Goal: Information Seeking & Learning: Check status

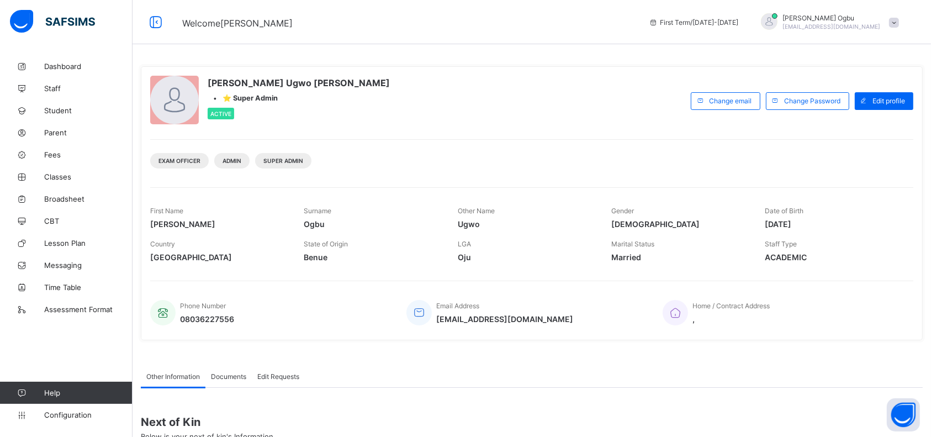
click at [50, 135] on span "Parent" at bounding box center [88, 132] width 88 height 9
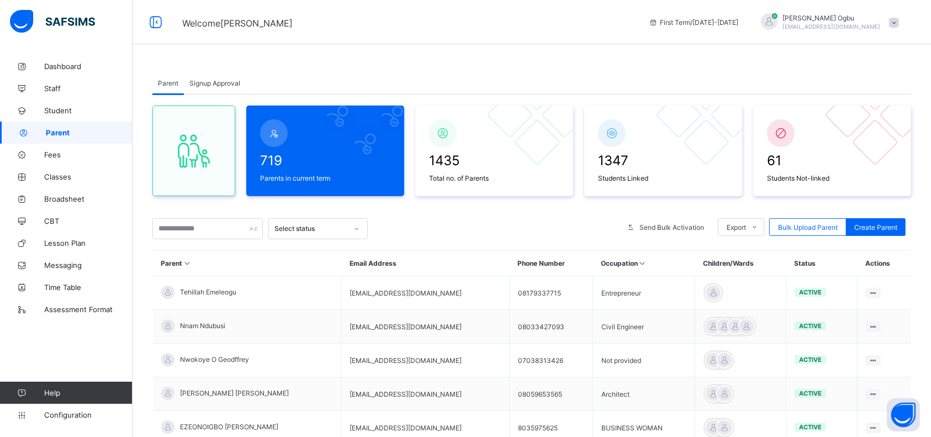
click at [214, 76] on div "Signup Approval" at bounding box center [215, 83] width 62 height 22
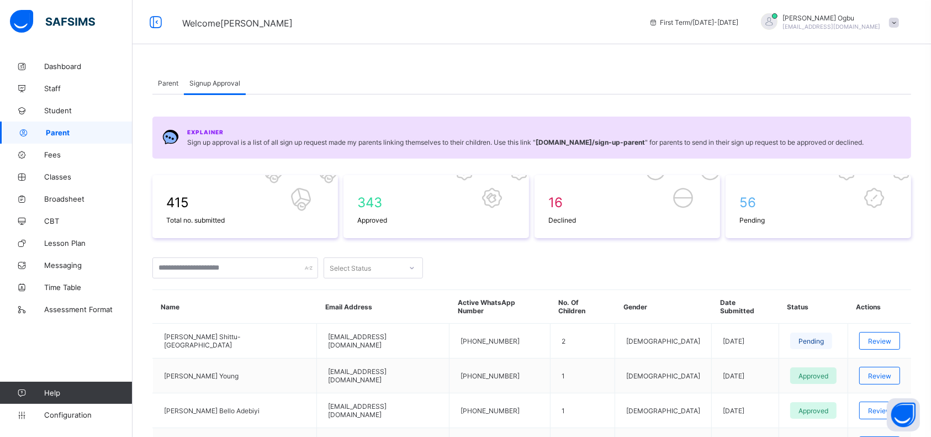
click at [863, 332] on div "Review" at bounding box center [879, 341] width 41 height 18
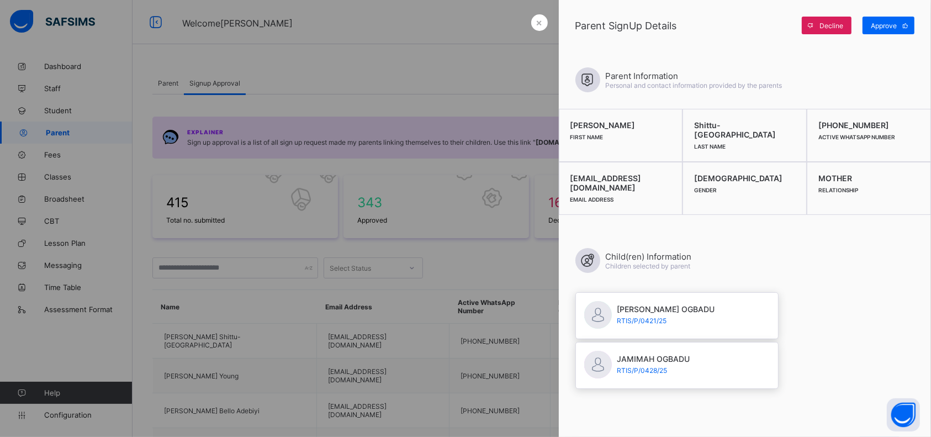
click at [883, 23] on span "Approve" at bounding box center [884, 26] width 26 height 8
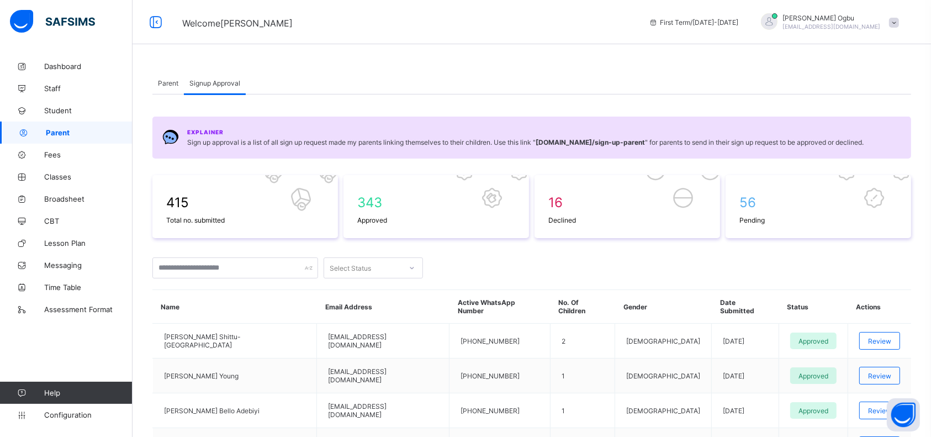
click at [67, 108] on span "Student" at bounding box center [88, 110] width 88 height 9
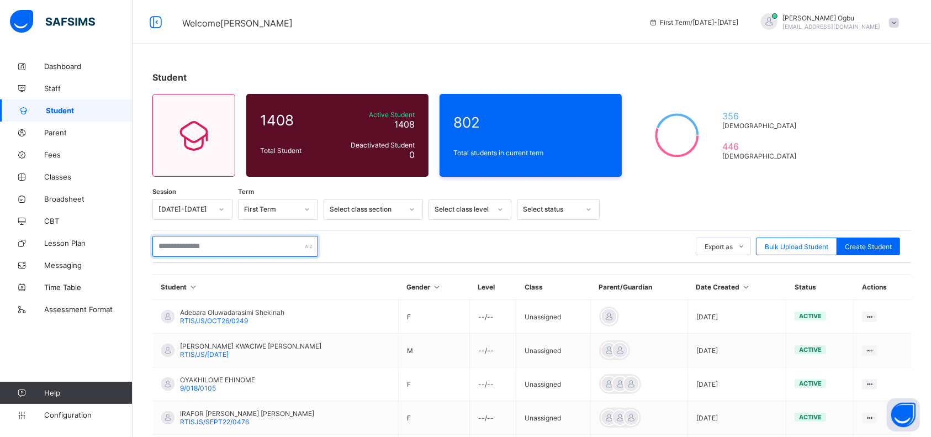
click at [175, 245] on input "text" at bounding box center [235, 246] width 166 height 21
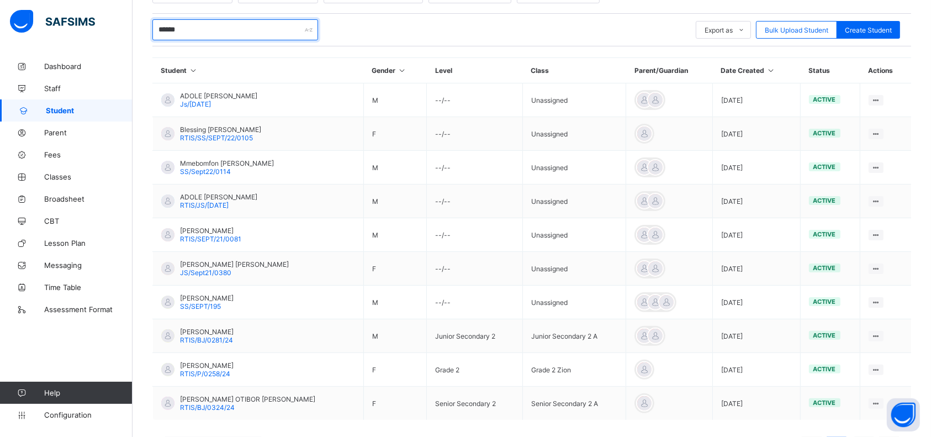
scroll to position [264, 0]
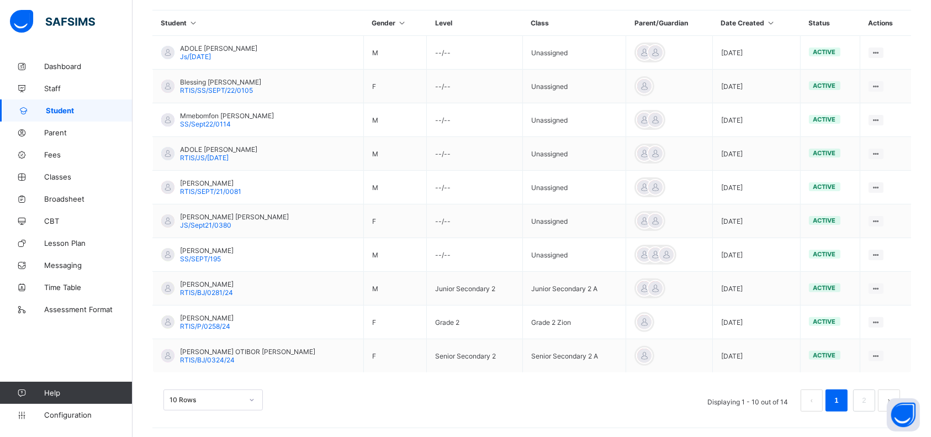
type input "******"
click at [869, 397] on link "2" at bounding box center [863, 400] width 10 height 14
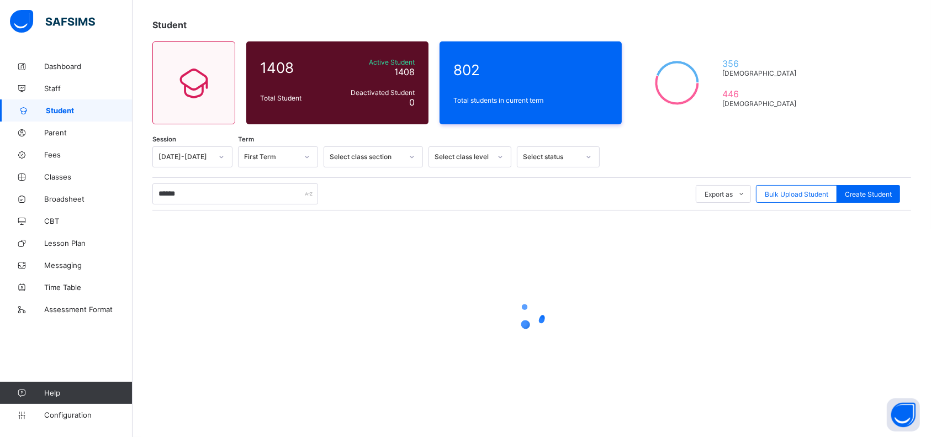
scroll to position [51, 0]
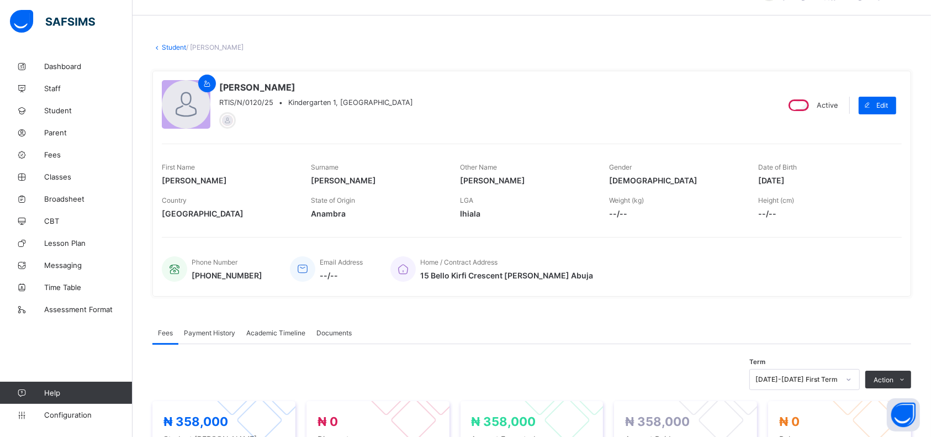
scroll to position [24, 0]
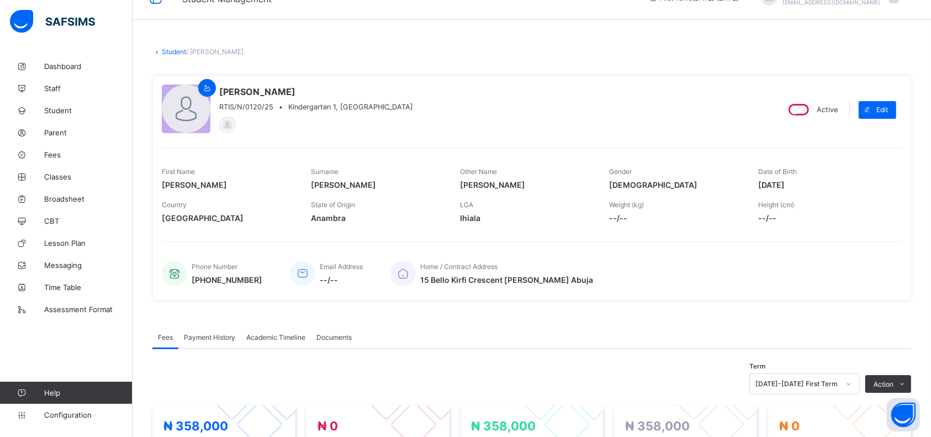
click at [218, 340] on div "Payment History" at bounding box center [209, 337] width 62 height 22
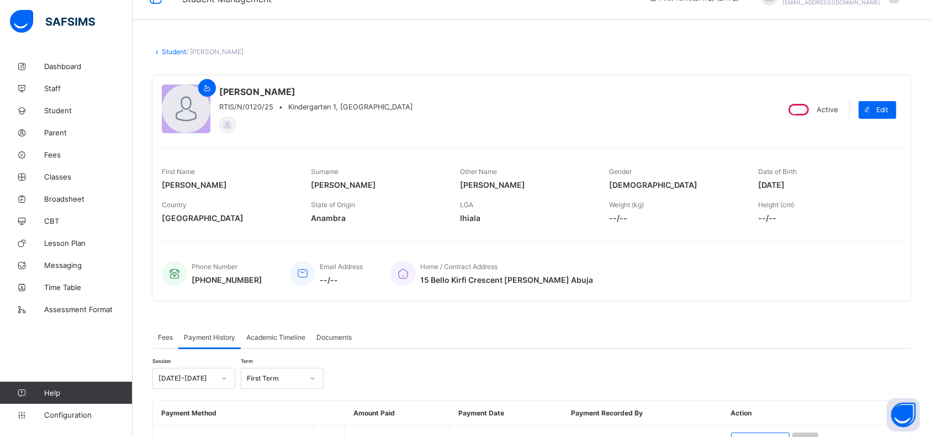
scroll to position [118, 0]
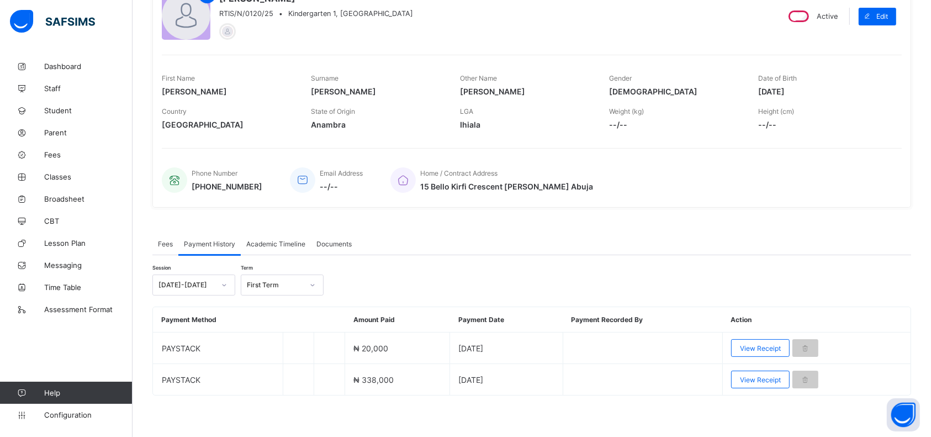
click at [760, 344] on span "View Receipt" at bounding box center [760, 348] width 41 height 8
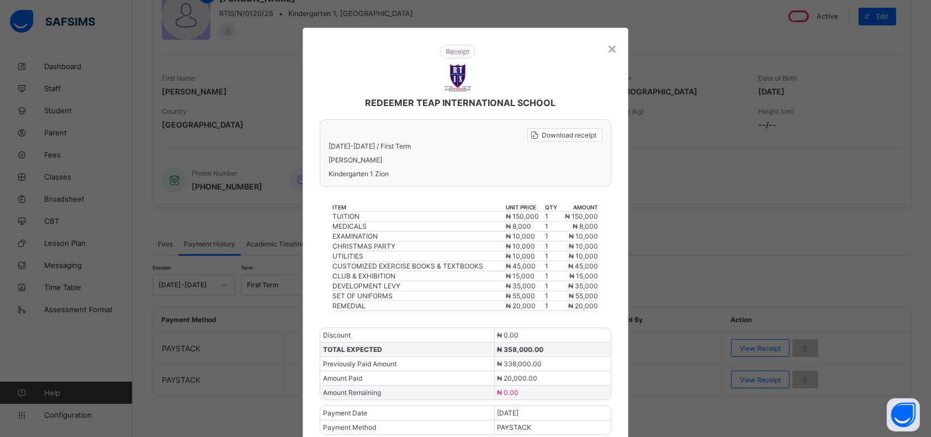
click at [552, 135] on span "Download receipt" at bounding box center [569, 135] width 55 height 8
click at [561, 129] on div "Download receipt" at bounding box center [564, 135] width 75 height 14
click at [564, 131] on span "Download receipt" at bounding box center [569, 135] width 55 height 8
click at [557, 134] on span "Download receipt" at bounding box center [569, 135] width 55 height 8
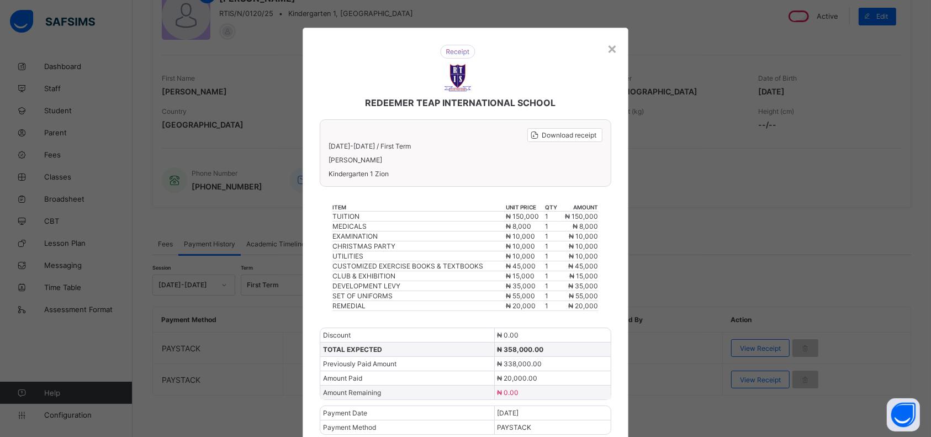
click at [612, 47] on div "×" at bounding box center [612, 48] width 10 height 19
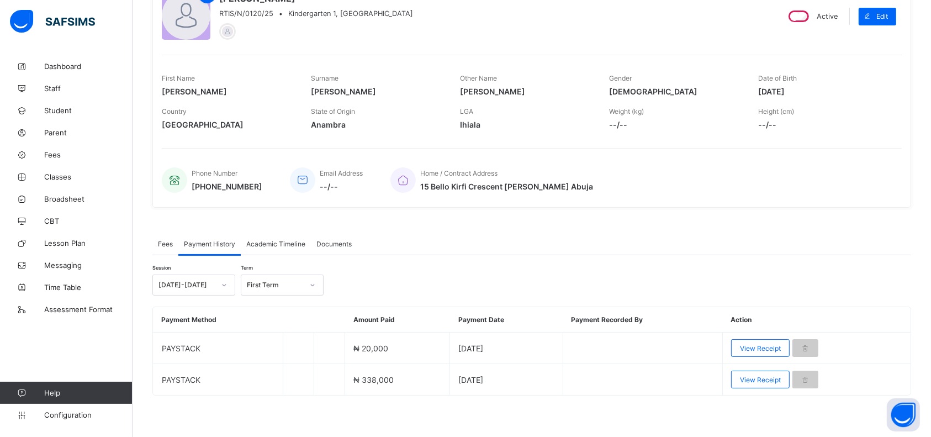
click at [538, 141] on div "Janelle Olanna Okolie RTIS/N/0120/25 • Kindergarten 1, Zion Active Edit First N…" at bounding box center [531, 95] width 758 height 226
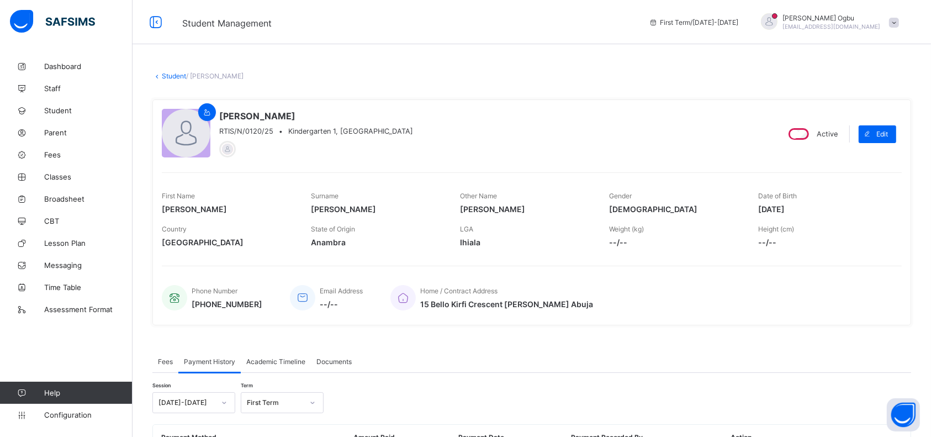
drag, startPoint x: 314, startPoint y: 116, endPoint x: 285, endPoint y: 117, distance: 28.2
click at [285, 117] on span "Janelle Olanna Okolie" at bounding box center [316, 115] width 194 height 11
copy span "Okolie"
click at [168, 72] on link "Student" at bounding box center [174, 76] width 24 height 8
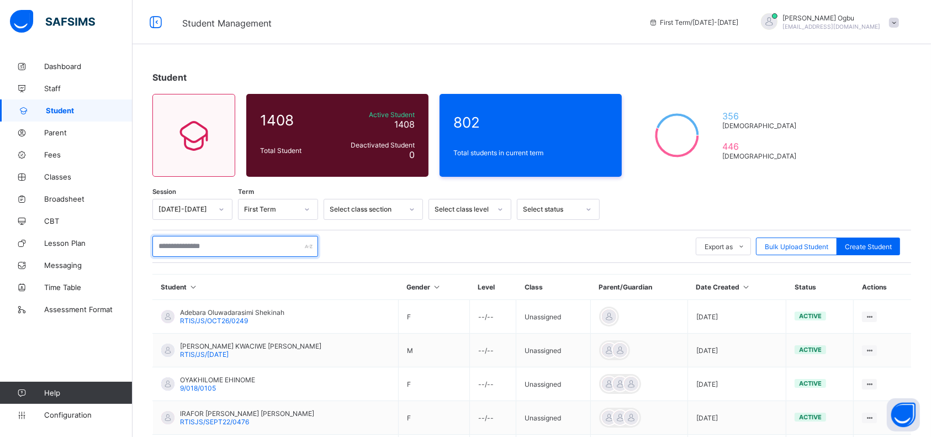
click at [217, 248] on input "text" at bounding box center [235, 246] width 166 height 21
paste input "******"
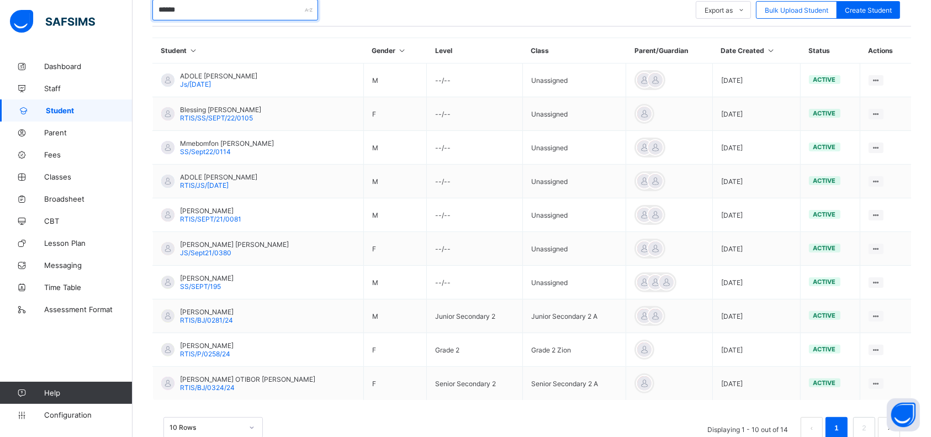
scroll to position [264, 0]
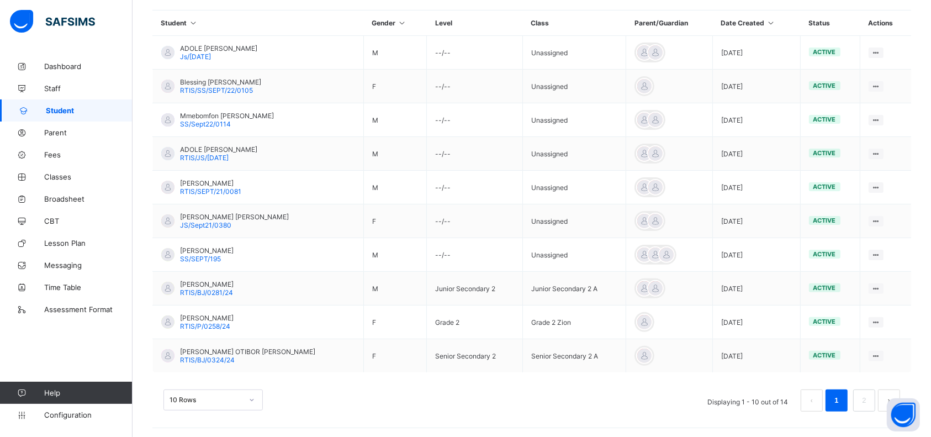
type input "******"
click at [869, 396] on link "2" at bounding box center [863, 400] width 10 height 14
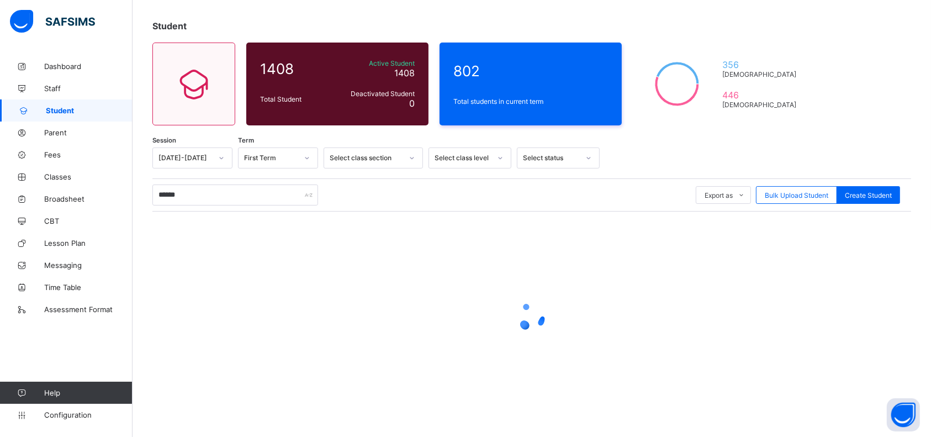
scroll to position [62, 0]
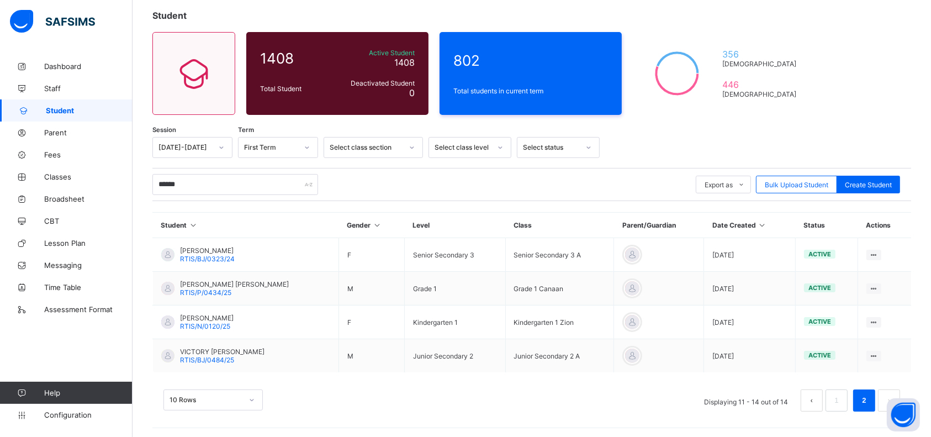
click at [221, 282] on span "Jason Jidechi Okolie" at bounding box center [234, 284] width 109 height 8
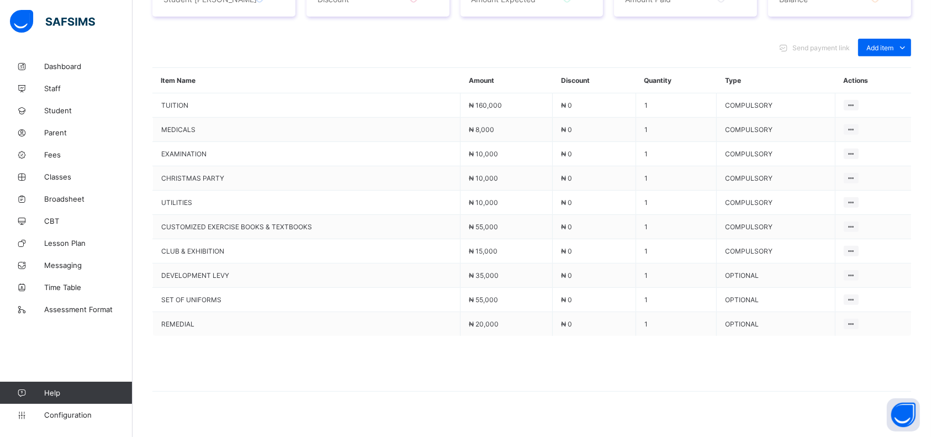
scroll to position [476, 0]
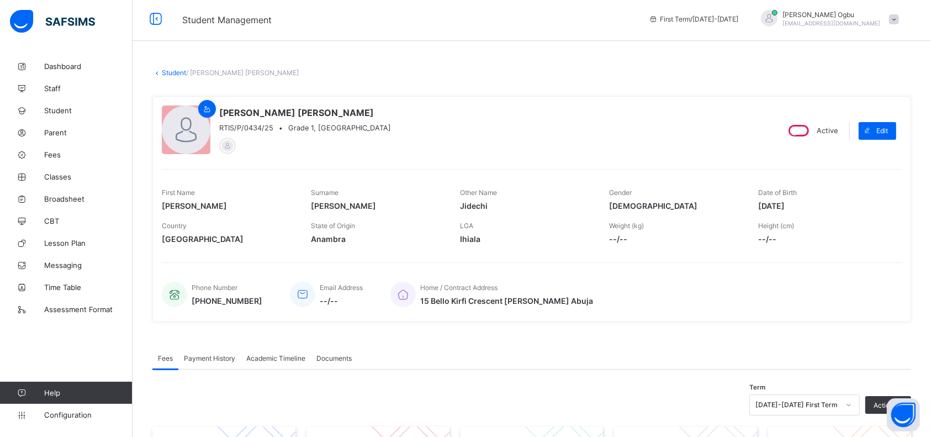
click at [195, 358] on span "Payment History" at bounding box center [209, 358] width 51 height 8
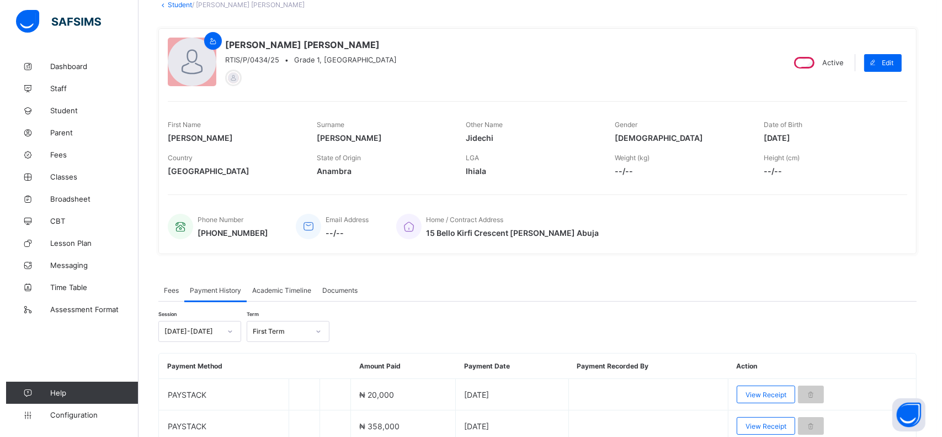
scroll to position [118, 0]
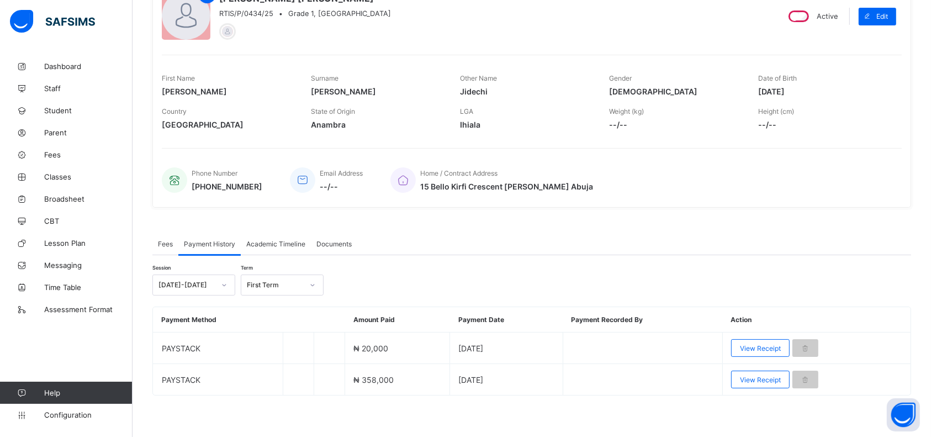
click at [761, 344] on span "View Receipt" at bounding box center [760, 348] width 41 height 8
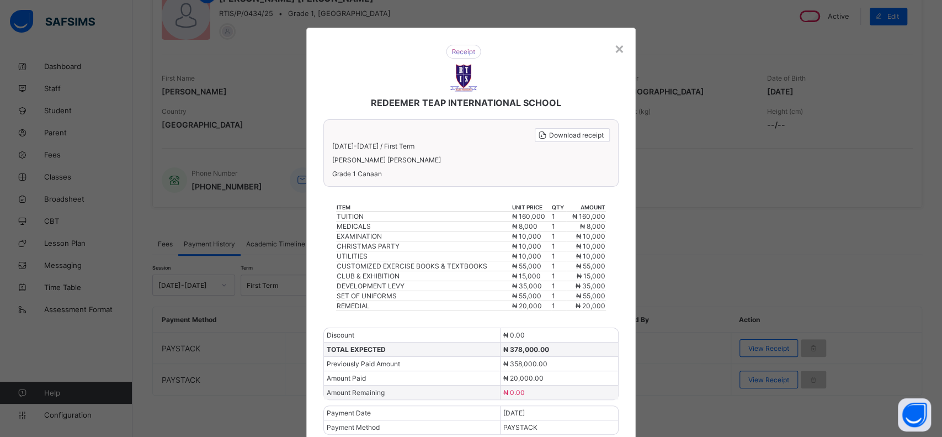
click at [552, 137] on span "Download receipt" at bounding box center [576, 135] width 55 height 8
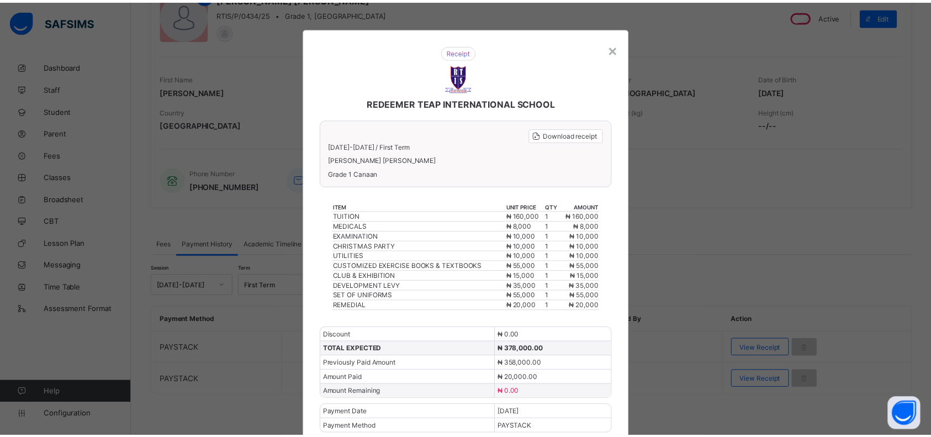
scroll to position [0, 0]
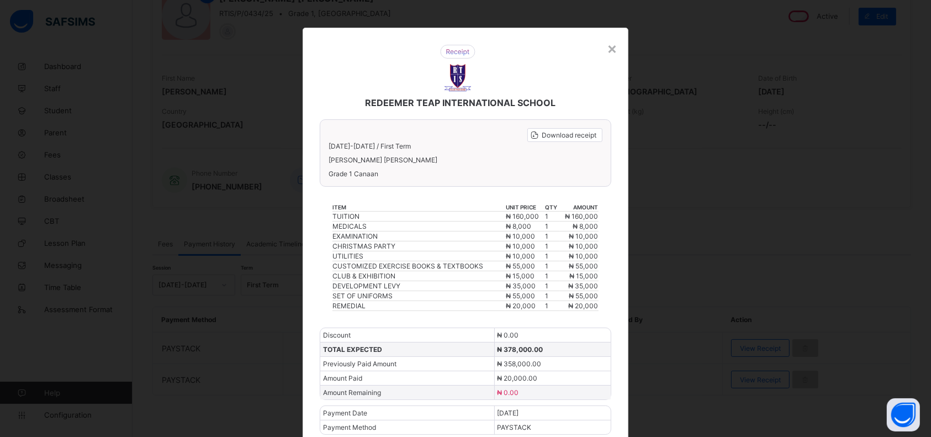
click at [607, 45] on div "×" at bounding box center [612, 48] width 10 height 19
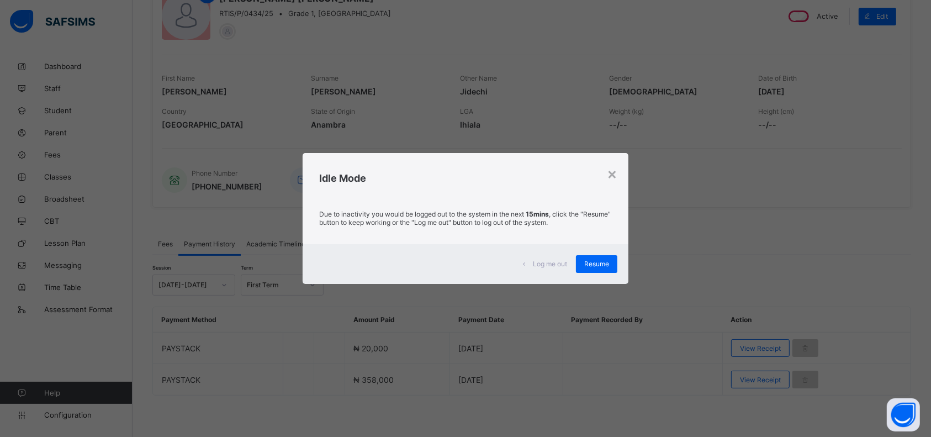
click at [593, 259] on span "Resume" at bounding box center [596, 263] width 25 height 8
click at [592, 265] on span "Resume" at bounding box center [596, 263] width 25 height 8
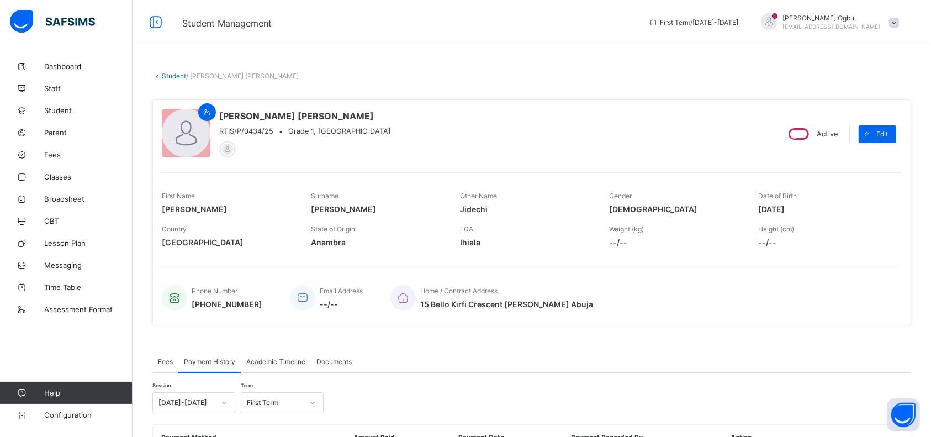
click at [54, 156] on span "Fees" at bounding box center [88, 154] width 88 height 9
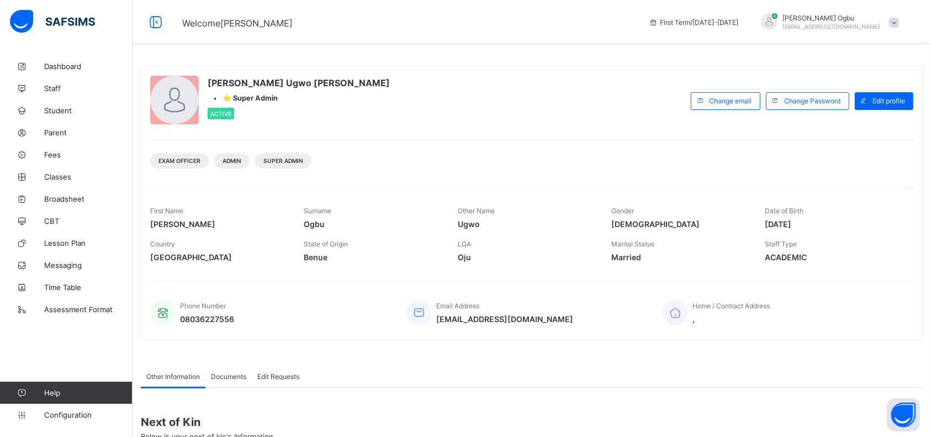
click at [57, 150] on span "Fees" at bounding box center [88, 154] width 88 height 9
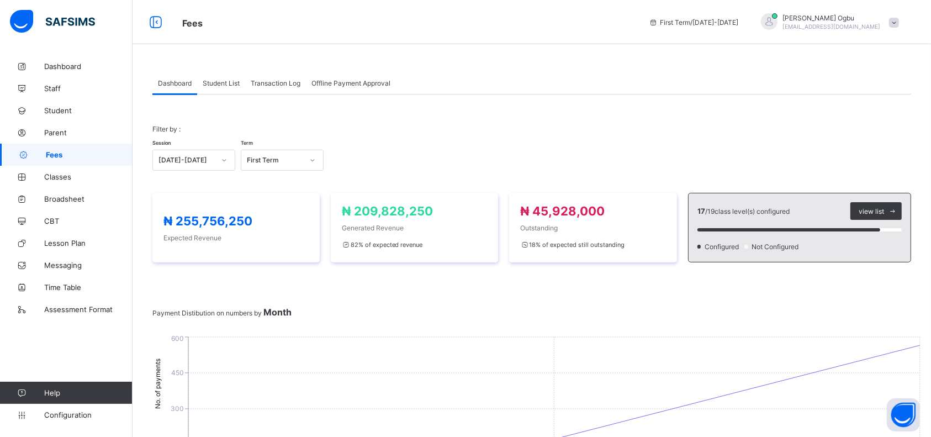
click at [232, 82] on span "Student List" at bounding box center [221, 83] width 37 height 8
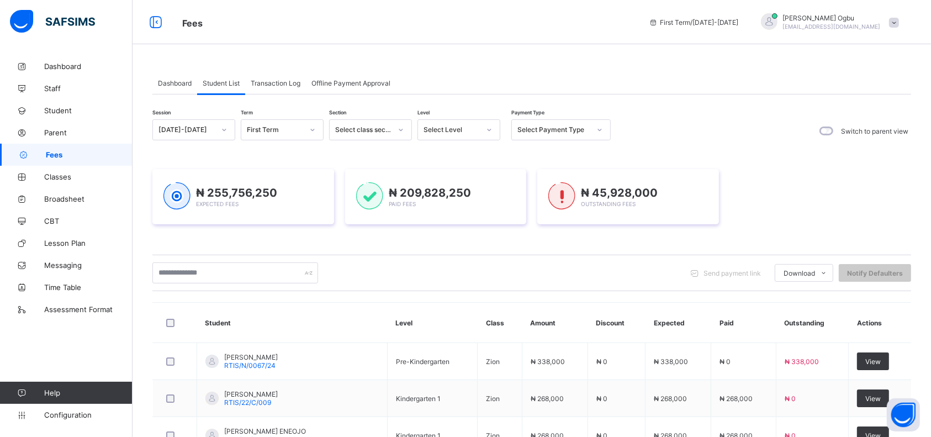
click at [566, 132] on div "Select Payment Type" at bounding box center [553, 130] width 73 height 8
click at [554, 155] on div "Full" at bounding box center [561, 153] width 98 height 17
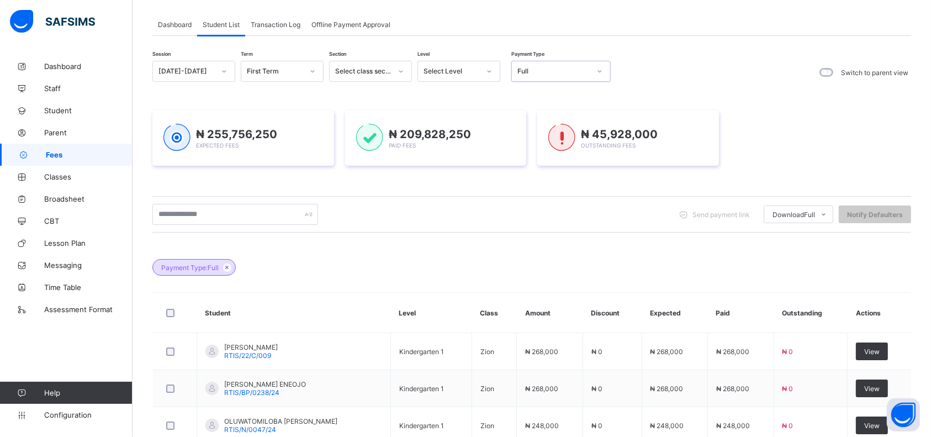
scroll to position [3, 0]
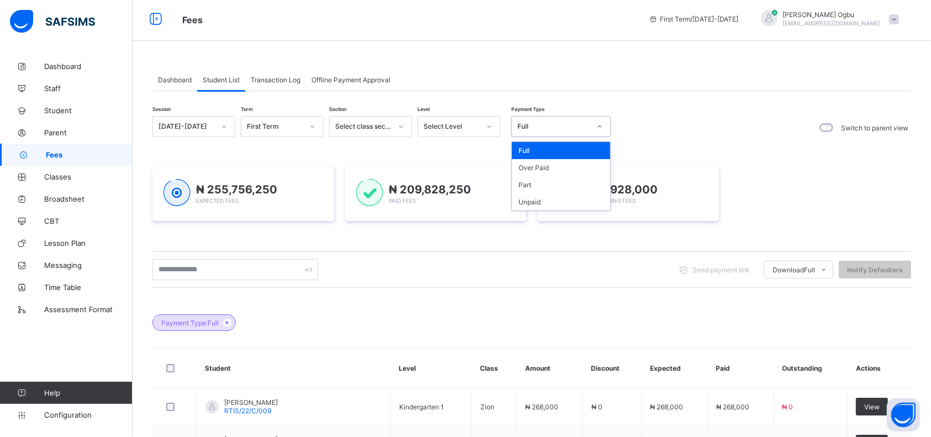
click at [555, 123] on div "Full" at bounding box center [553, 127] width 73 height 8
click at [515, 180] on div "Part" at bounding box center [561, 184] width 98 height 17
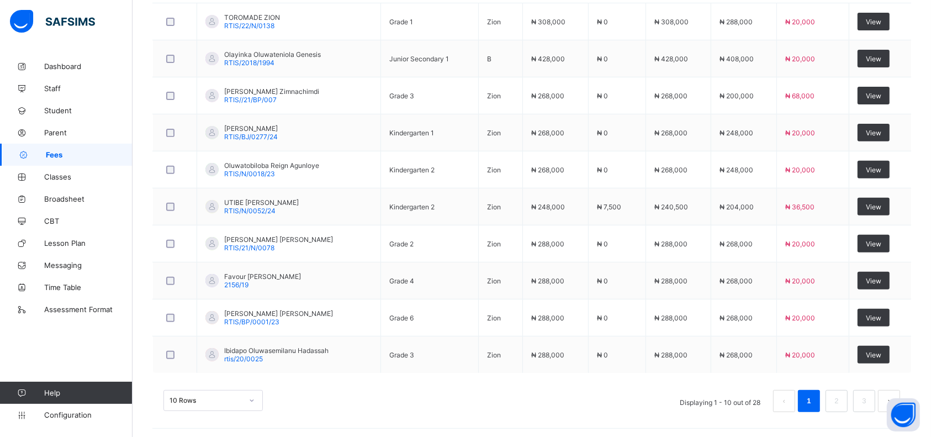
scroll to position [390, 0]
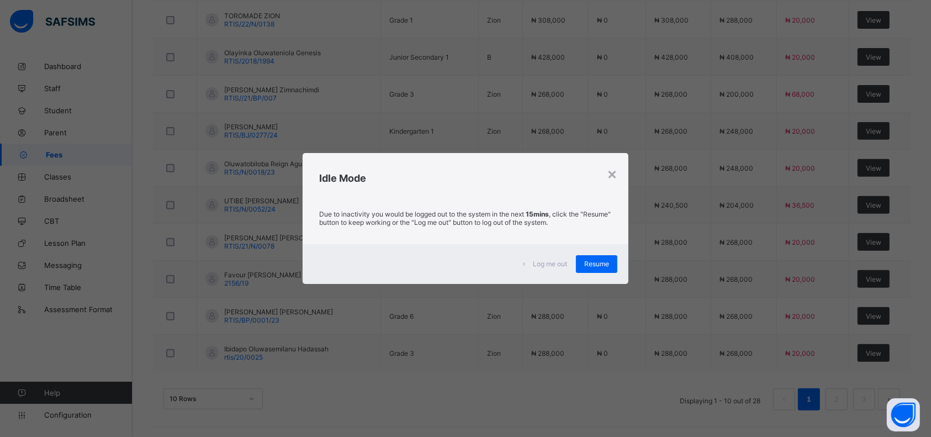
click at [597, 263] on span "Resume" at bounding box center [596, 263] width 25 height 8
click at [576, 200] on div "Due to inactivity you would be logged out to the system in the next 15mins , cl…" at bounding box center [465, 221] width 326 height 46
click at [588, 263] on span "Resume" at bounding box center [596, 263] width 25 height 8
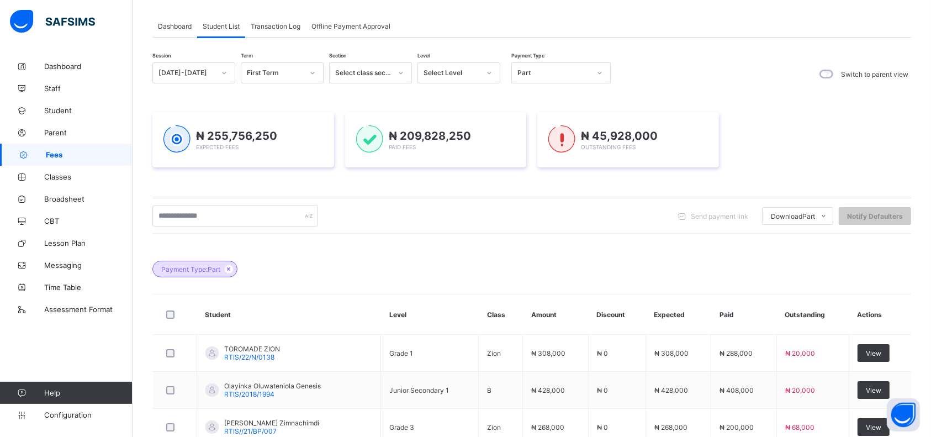
scroll to position [23, 0]
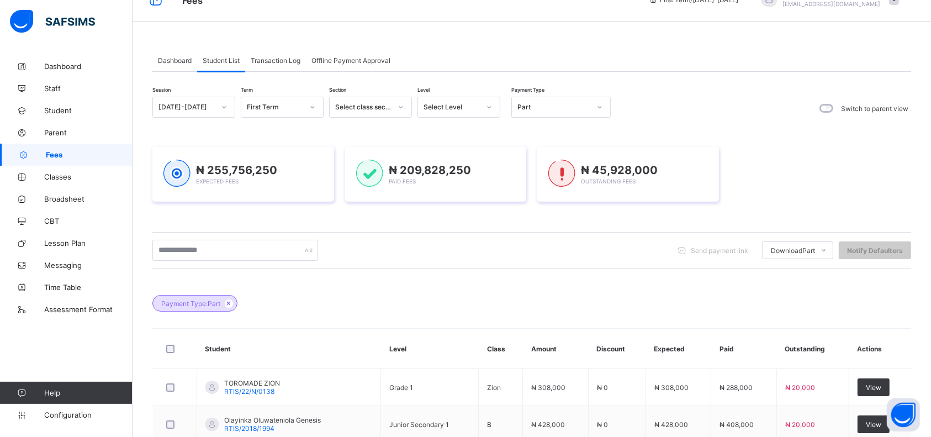
click at [229, 302] on icon at bounding box center [228, 303] width 9 height 7
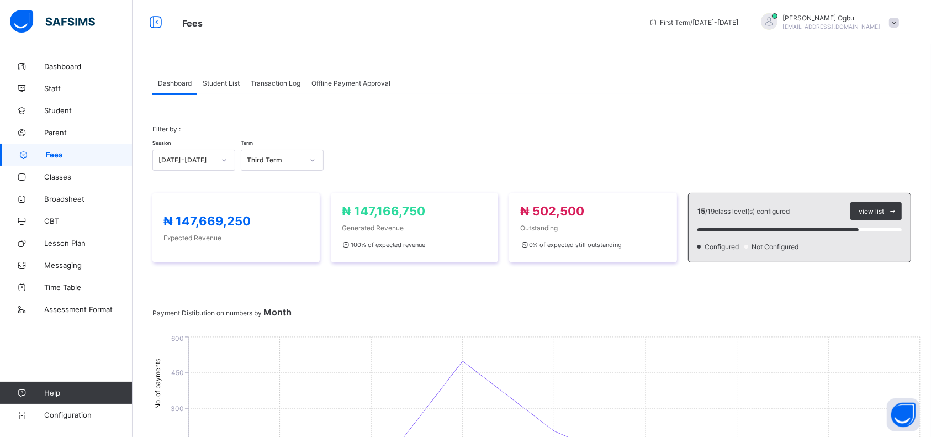
click at [220, 84] on span "Student List" at bounding box center [221, 83] width 37 height 8
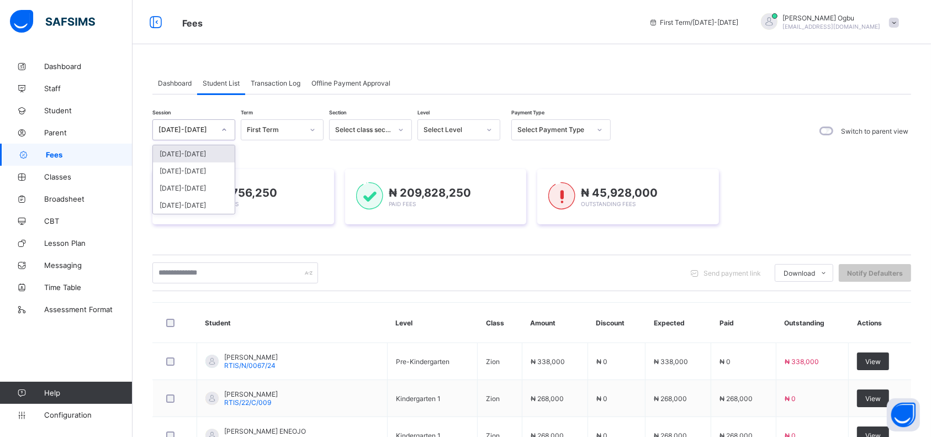
click at [189, 131] on div "2025-2026" at bounding box center [186, 130] width 56 height 8
click at [181, 175] on div "[DATE]-[DATE]" at bounding box center [194, 170] width 82 height 17
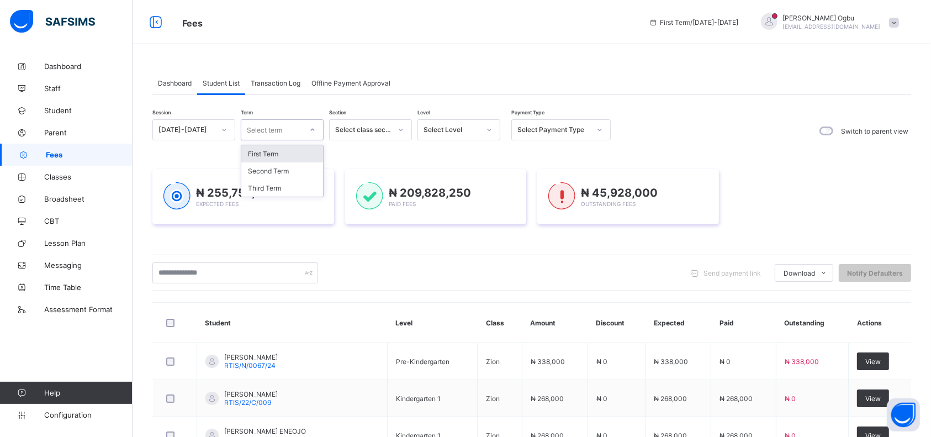
click at [271, 133] on div "Select term" at bounding box center [264, 129] width 35 height 21
click at [263, 183] on div "Third Term" at bounding box center [282, 187] width 82 height 17
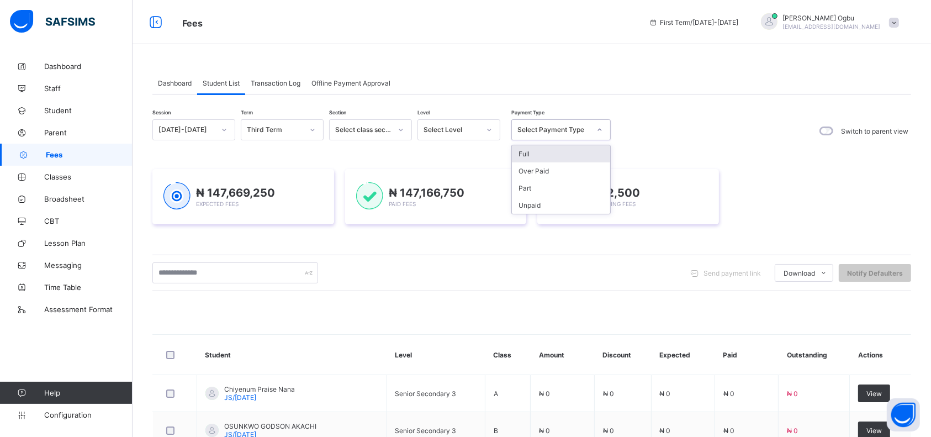
click at [527, 132] on div "Select Payment Type" at bounding box center [553, 130] width 73 height 8
click at [521, 155] on div "Full" at bounding box center [561, 153] width 98 height 17
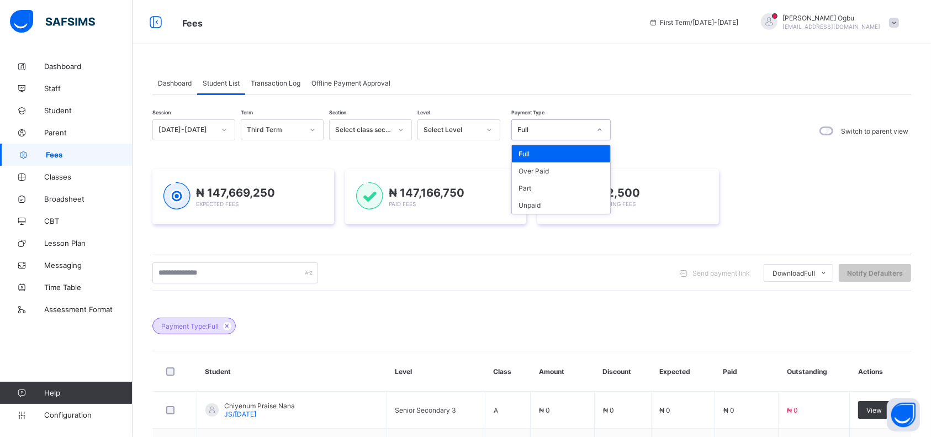
click at [529, 181] on div "Part" at bounding box center [561, 187] width 98 height 17
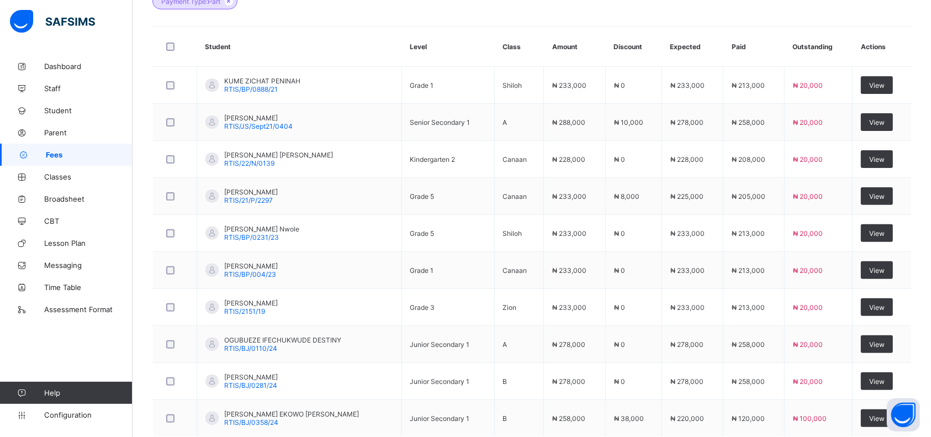
scroll to position [390, 0]
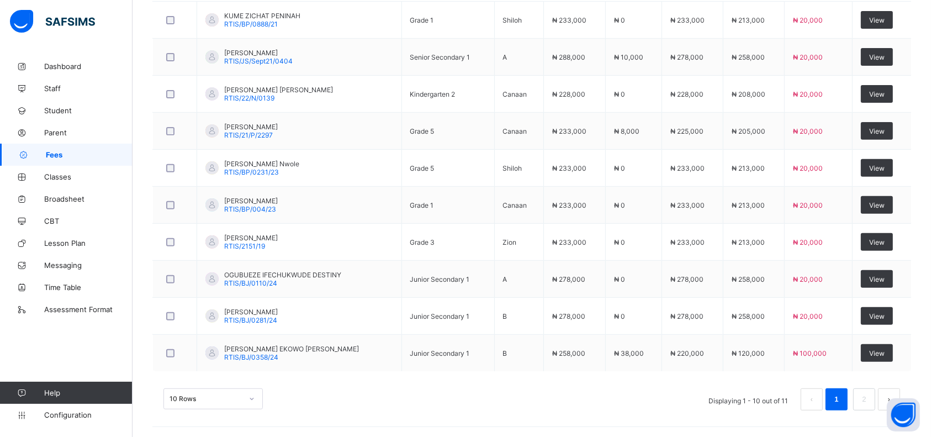
click at [618, 412] on div "10 Rows Displaying 1 - 10 out of 11 1 2" at bounding box center [531, 393] width 758 height 55
click at [565, 393] on div "10 Rows Displaying 1 - 10 out of 11 1 2" at bounding box center [531, 399] width 736 height 22
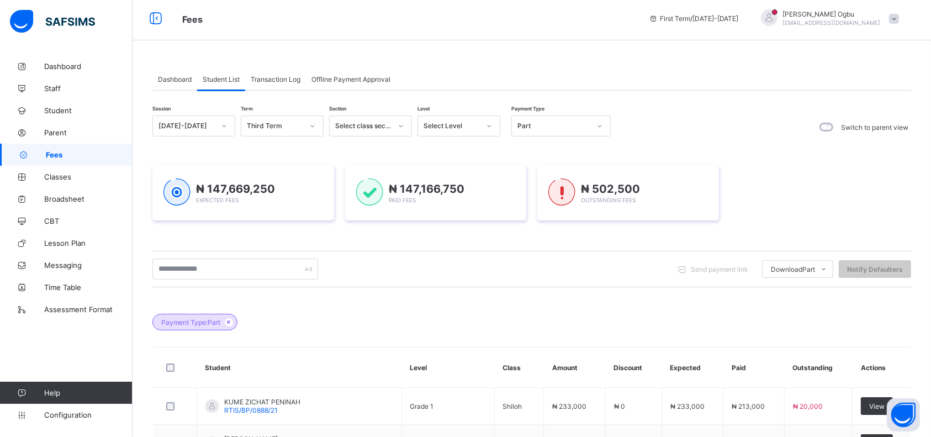
scroll to position [0, 0]
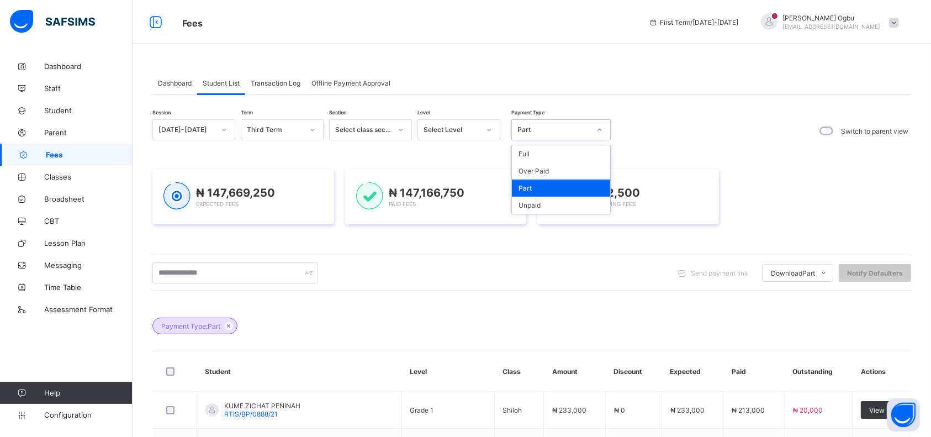
click at [550, 168] on div "Over Paid" at bounding box center [561, 170] width 98 height 17
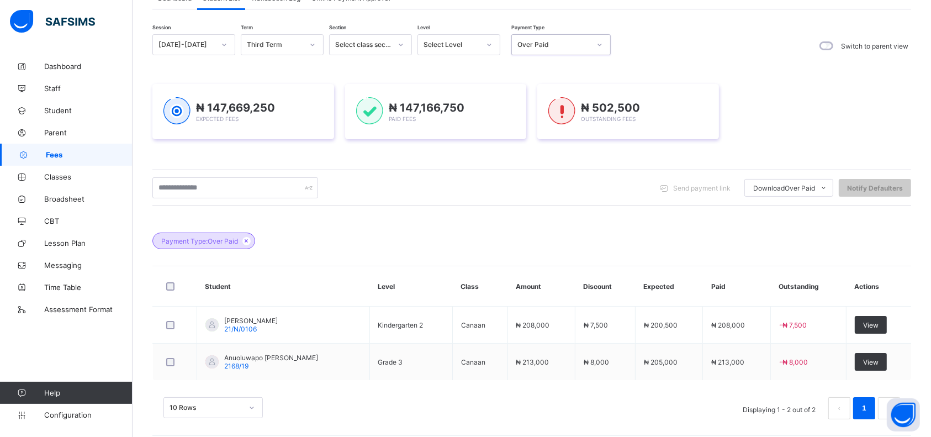
scroll to position [94, 0]
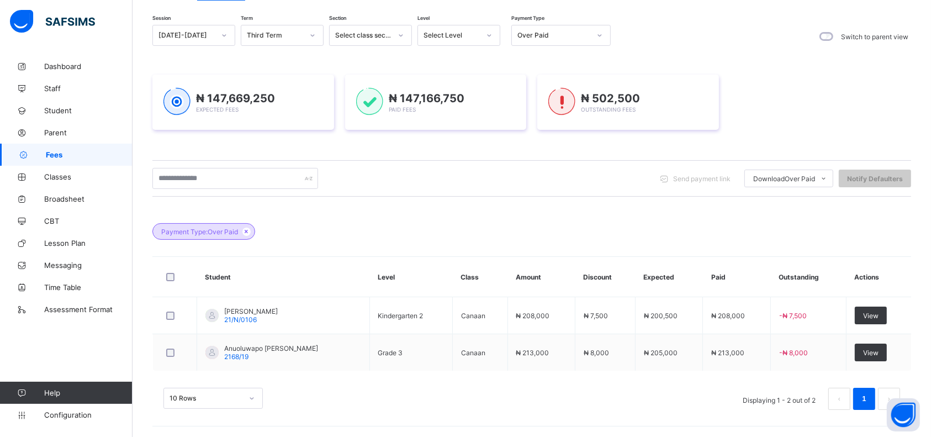
click at [551, 388] on div "10 Rows Displaying 1 - 2 out of 2 1" at bounding box center [531, 399] width 736 height 22
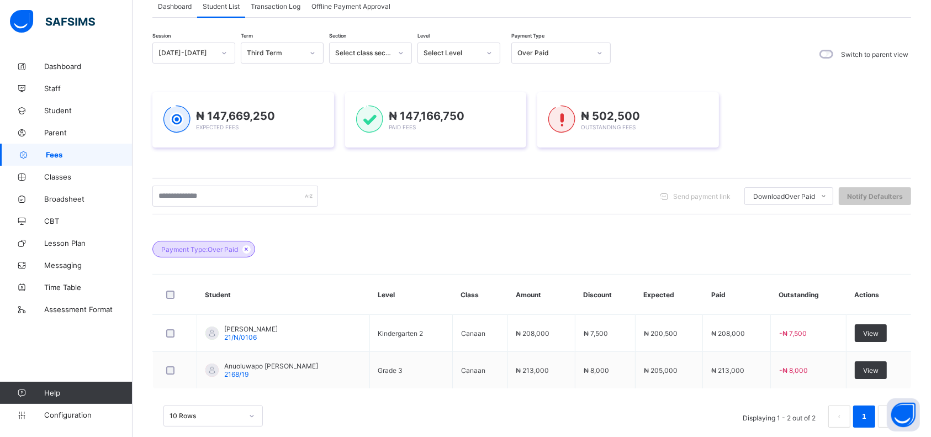
scroll to position [0, 0]
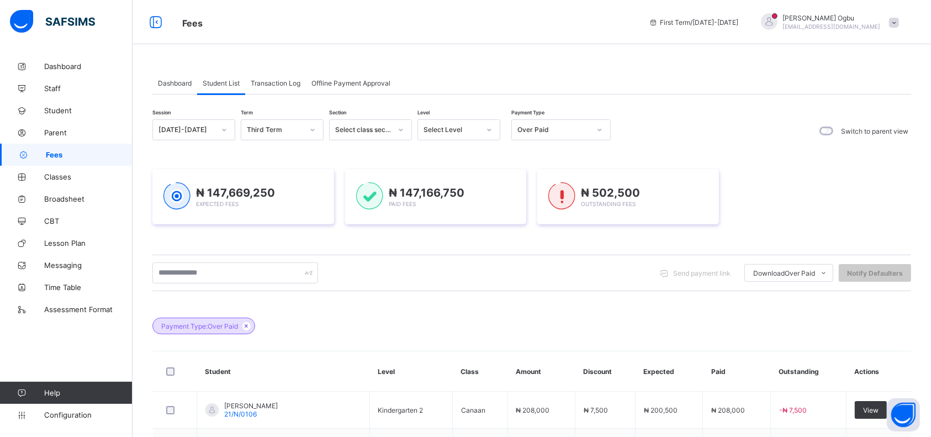
click at [644, 331] on div "Payment Type: Over Paid" at bounding box center [531, 320] width 758 height 39
click at [535, 199] on div "Unpaid" at bounding box center [561, 205] width 98 height 17
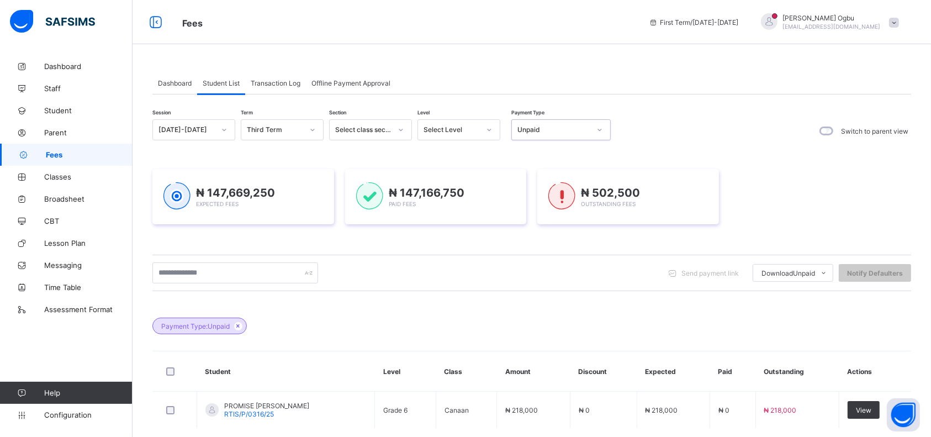
scroll to position [57, 0]
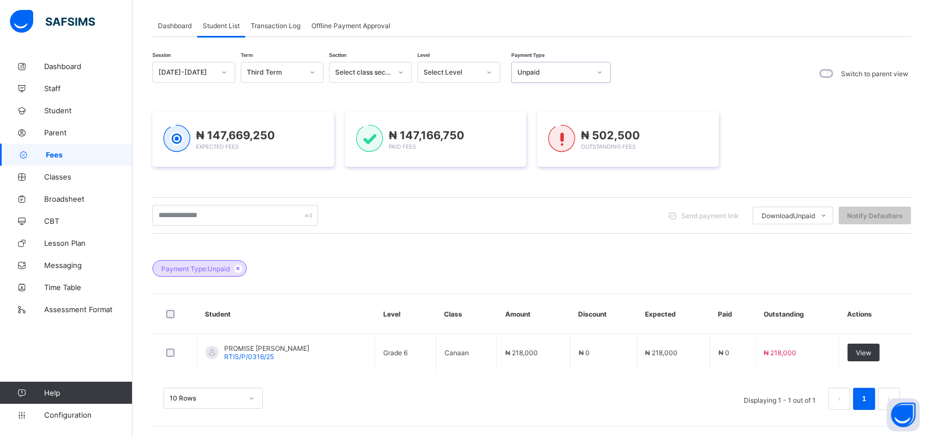
click at [57, 126] on link "Parent" at bounding box center [66, 132] width 132 height 22
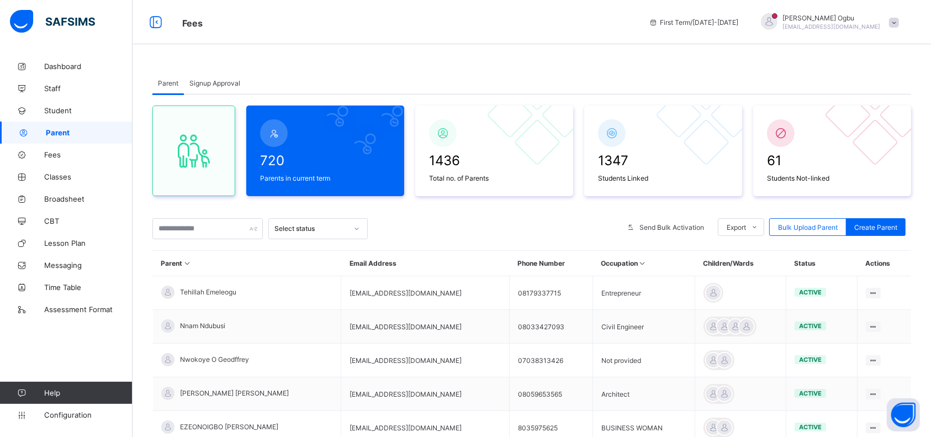
click at [57, 107] on span "Student" at bounding box center [88, 110] width 88 height 9
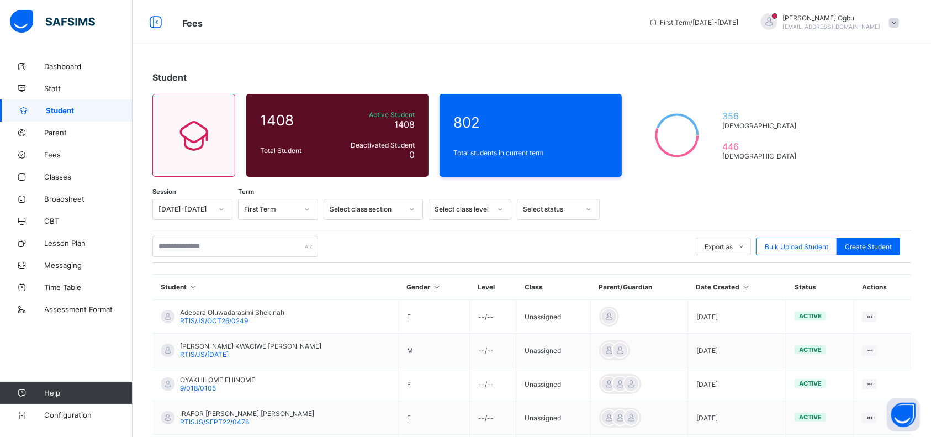
click at [449, 300] on td "F" at bounding box center [434, 317] width 71 height 34
click at [437, 300] on td "F" at bounding box center [434, 317] width 71 height 34
click at [183, 252] on div "[DATE]-[DATE]" at bounding box center [192, 250] width 79 height 17
click at [273, 201] on div "Select..." at bounding box center [267, 208] width 58 height 15
click at [269, 263] on div "Third Term" at bounding box center [277, 267] width 79 height 17
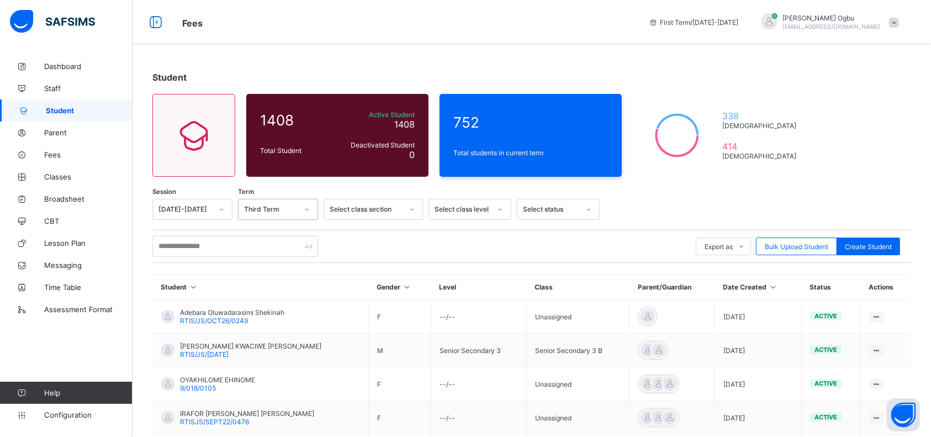
click at [514, 135] on div "752 Total students in current term" at bounding box center [530, 135] width 182 height 83
click at [45, 417] on span "Configuration" at bounding box center [88, 414] width 88 height 9
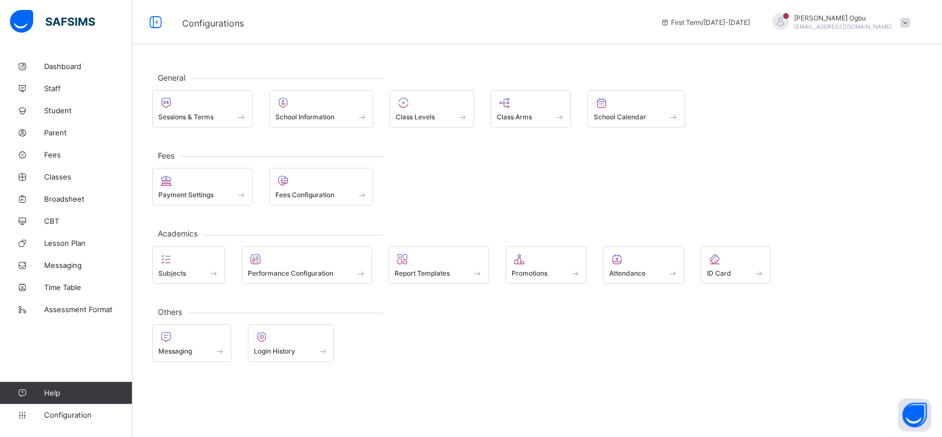
click at [190, 99] on div at bounding box center [202, 102] width 88 height 13
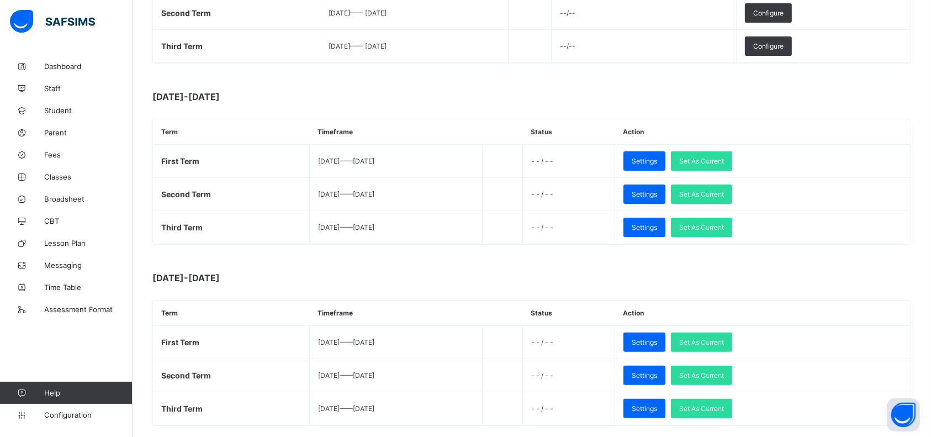
scroll to position [269, 0]
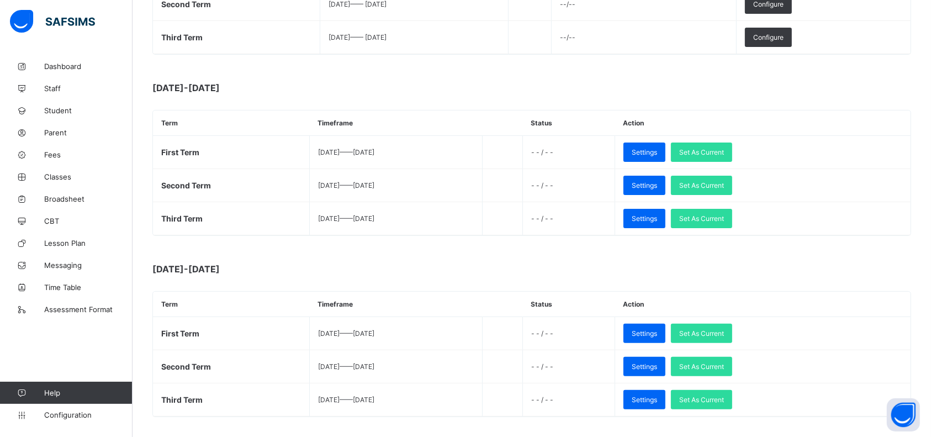
click at [724, 216] on span "Set As Current" at bounding box center [701, 218] width 45 height 8
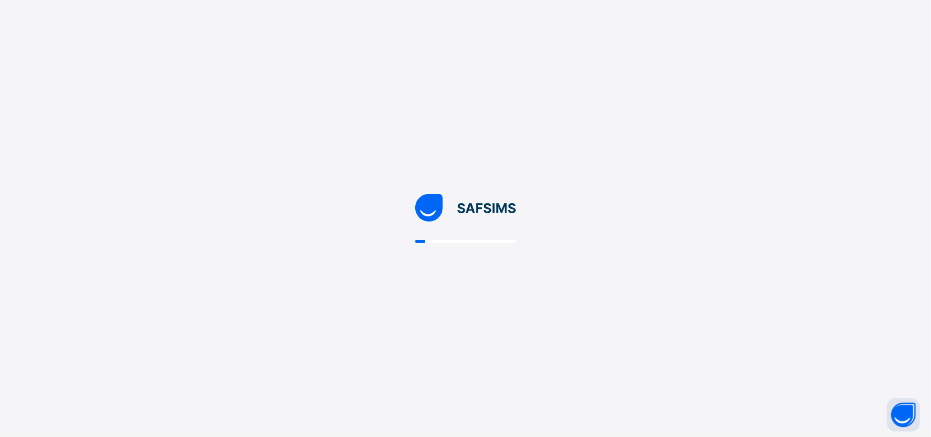
scroll to position [0, 0]
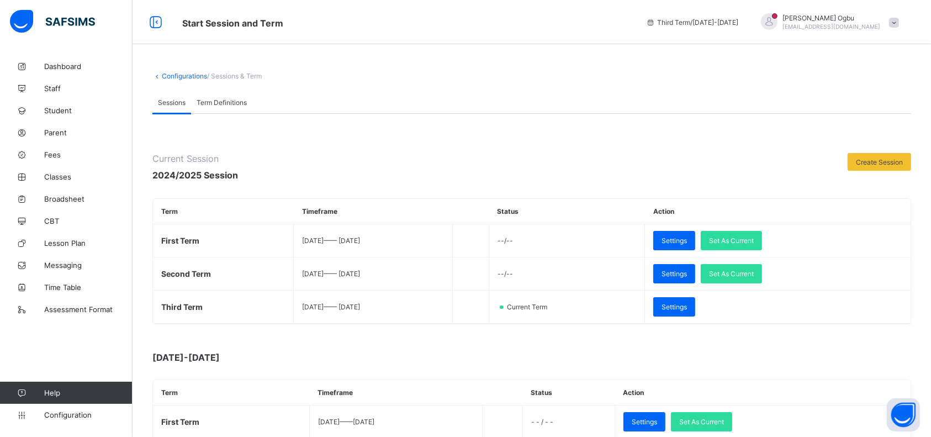
click at [49, 179] on span "Classes" at bounding box center [88, 176] width 88 height 9
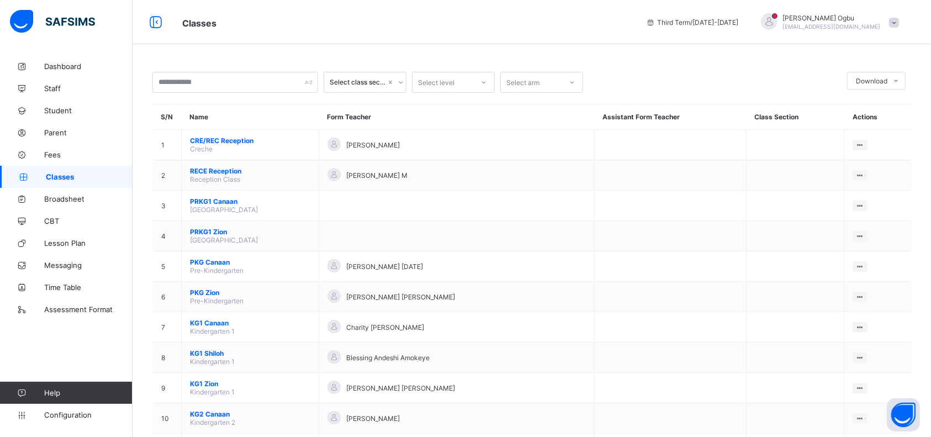
click at [193, 137] on span "CRE/REC Reception" at bounding box center [250, 140] width 120 height 8
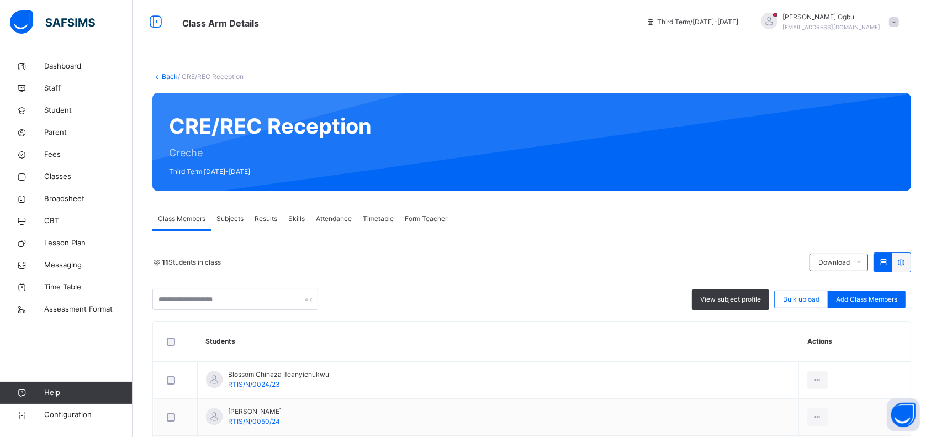
click at [175, 77] on link "Back" at bounding box center [170, 76] width 16 height 8
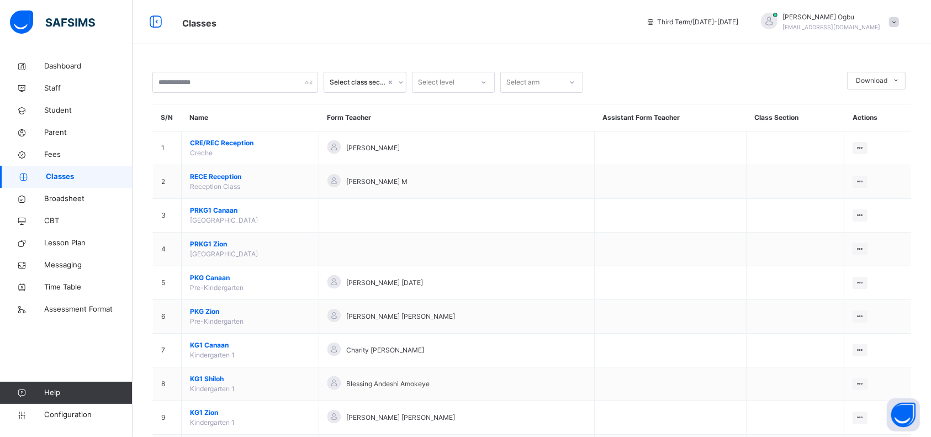
click at [213, 181] on span "RECE Reception" at bounding box center [250, 177] width 120 height 10
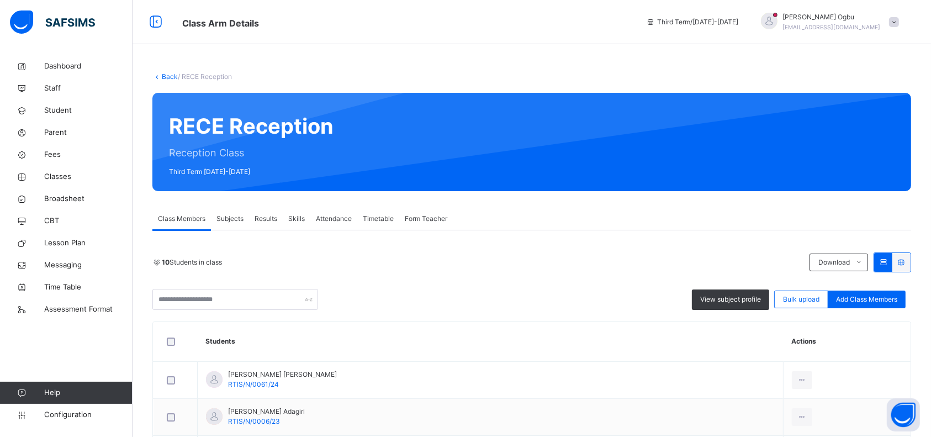
click at [171, 77] on link "Back" at bounding box center [170, 76] width 16 height 8
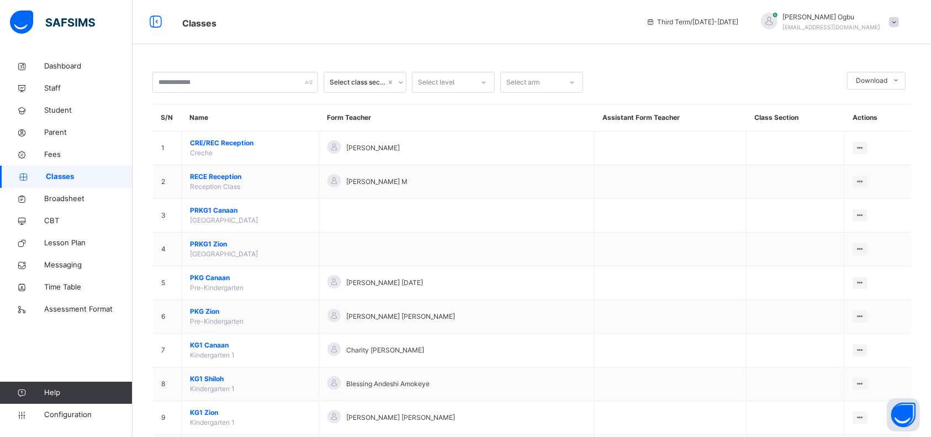
click at [218, 263] on td "PRKG1 Zion Preparatory School" at bounding box center [250, 249] width 137 height 34
click at [224, 281] on span "PKG Canaan" at bounding box center [250, 278] width 120 height 10
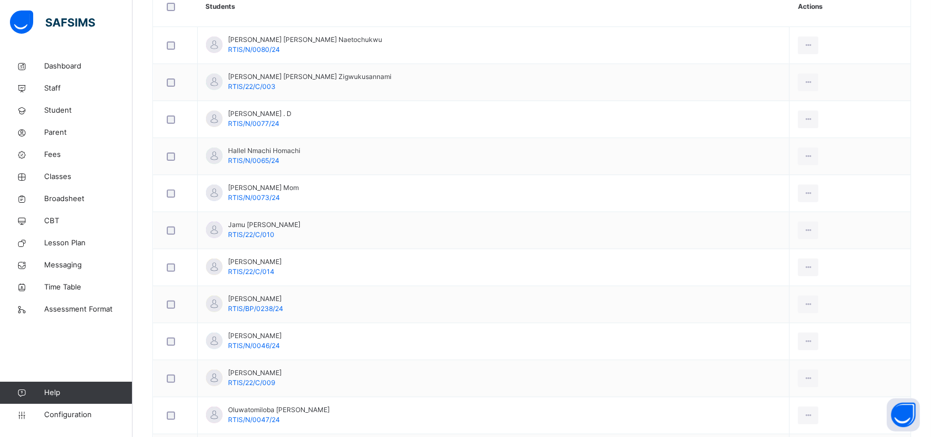
scroll to position [333, 0]
click at [171, 55] on div at bounding box center [175, 46] width 27 height 23
click at [176, 20] on th at bounding box center [175, 8] width 44 height 40
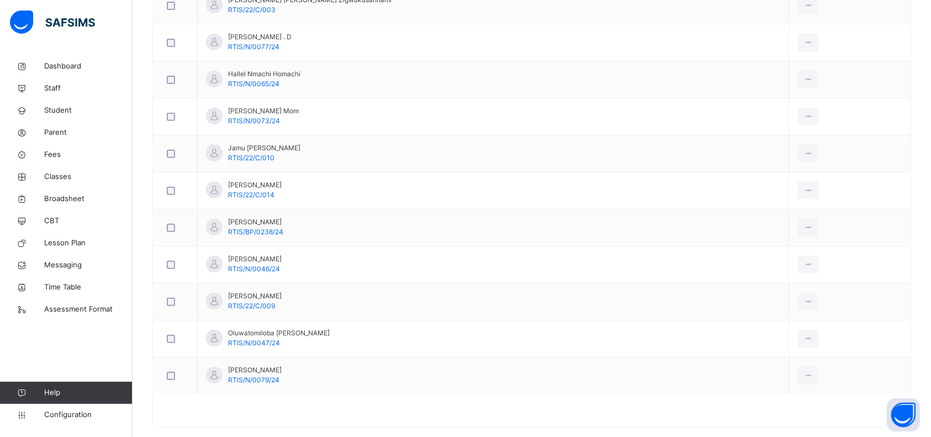
scroll to position [428, 0]
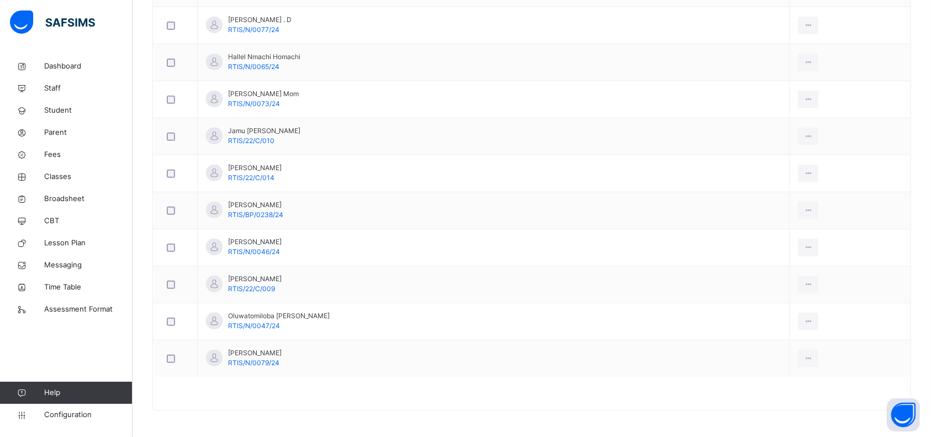
click at [66, 197] on span "Broadsheet" at bounding box center [88, 198] width 88 height 11
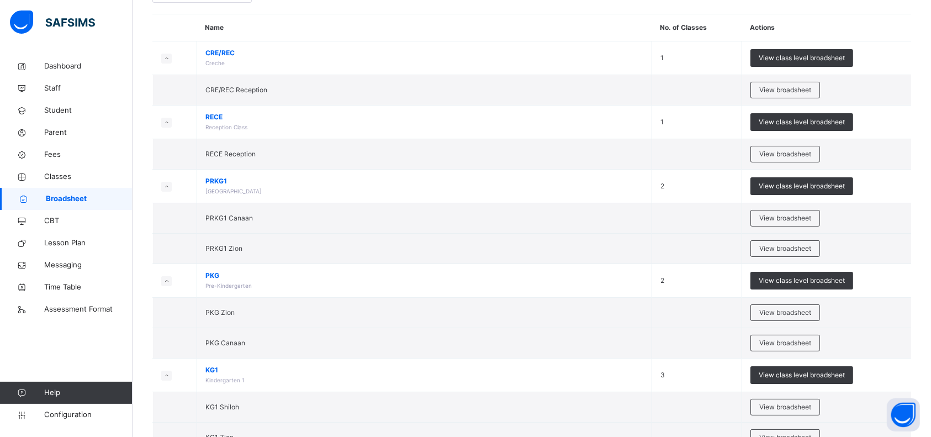
scroll to position [91, 0]
click at [805, 280] on span "View class level broadsheet" at bounding box center [801, 280] width 86 height 10
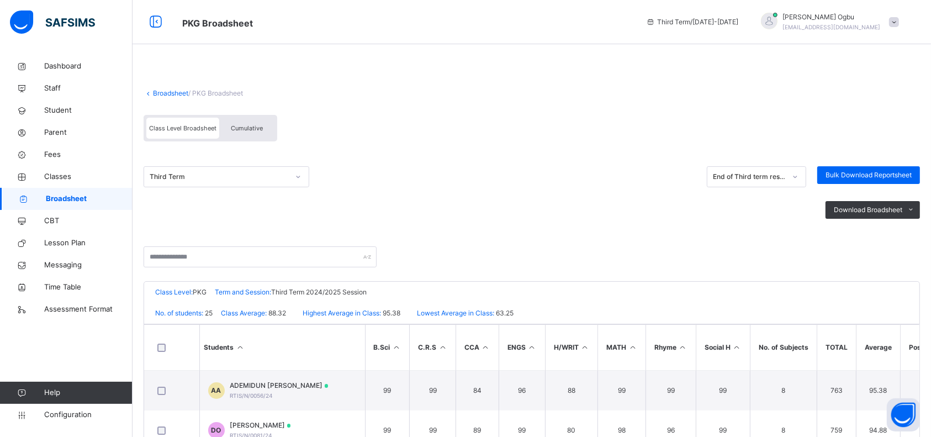
click at [178, 91] on link "Broadsheet" at bounding box center [170, 93] width 35 height 8
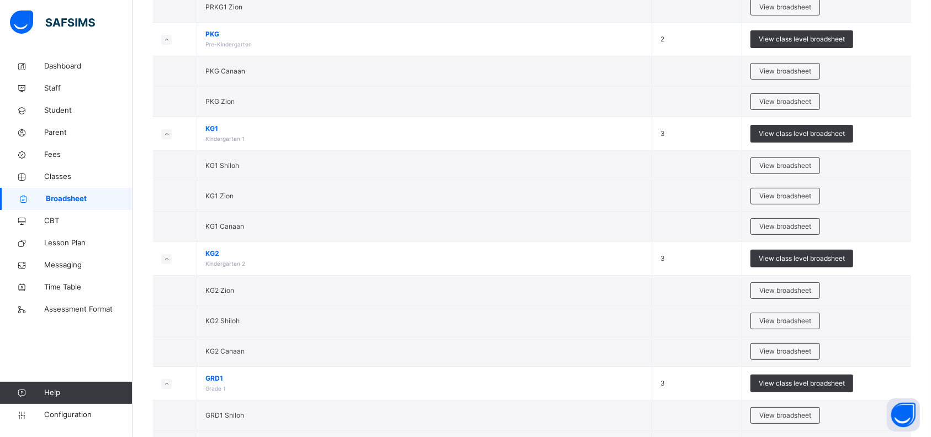
scroll to position [316, 0]
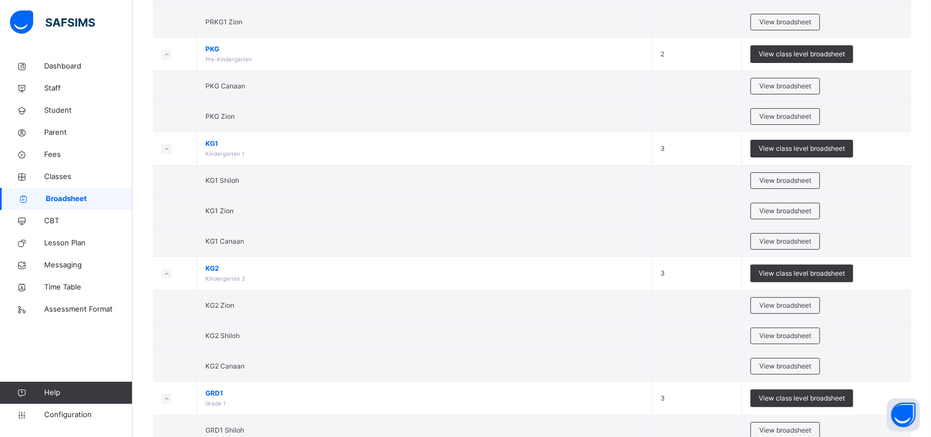
click at [806, 144] on span "View class level broadsheet" at bounding box center [801, 149] width 86 height 10
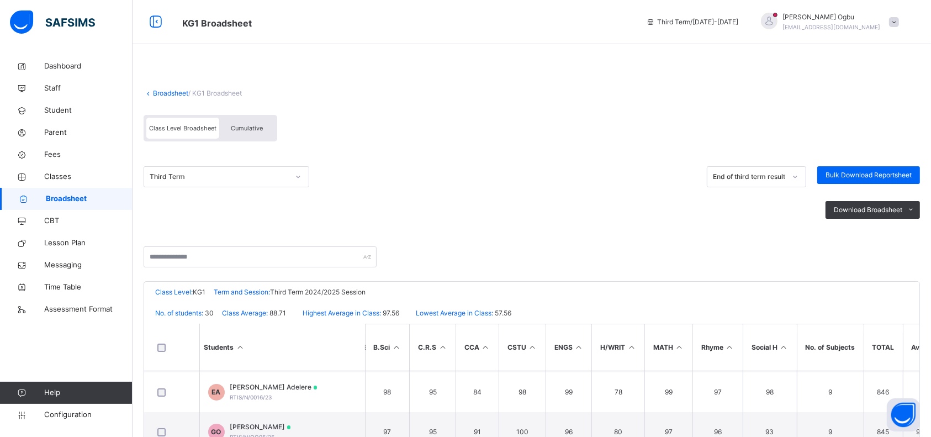
scroll to position [367, 0]
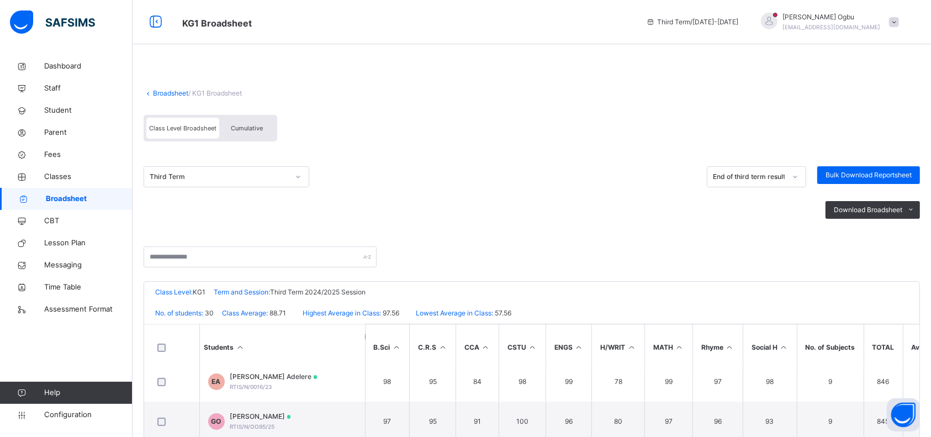
click at [164, 94] on link "Broadsheet" at bounding box center [170, 93] width 35 height 8
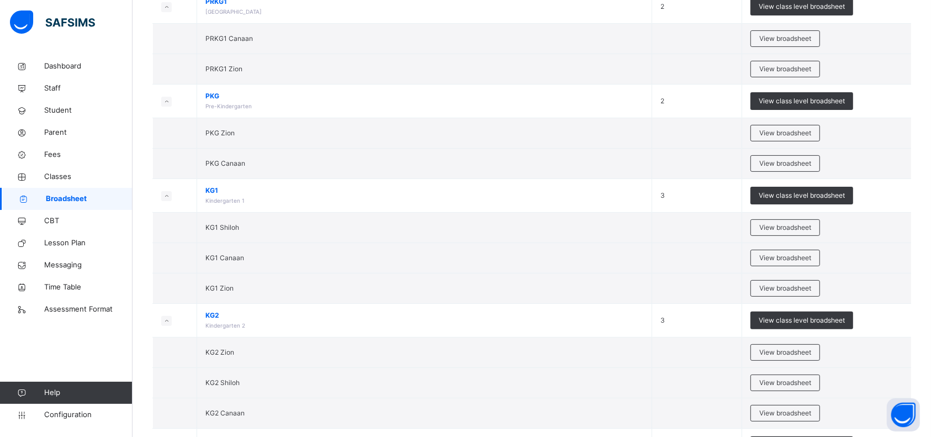
scroll to position [274, 0]
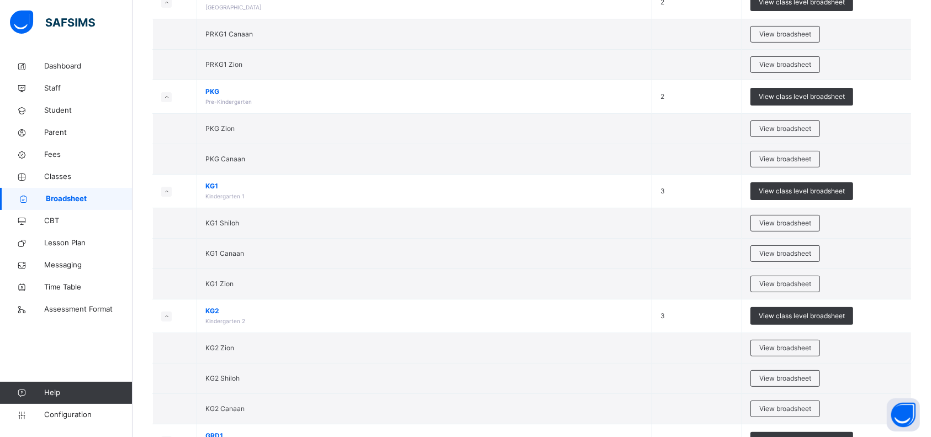
click at [811, 314] on span "View class level broadsheet" at bounding box center [801, 316] width 86 height 10
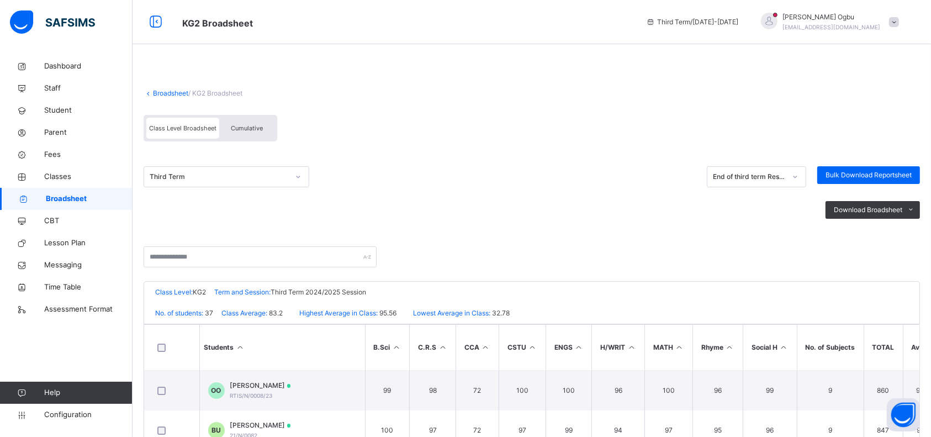
click at [162, 97] on link "Broadsheet" at bounding box center [170, 93] width 35 height 8
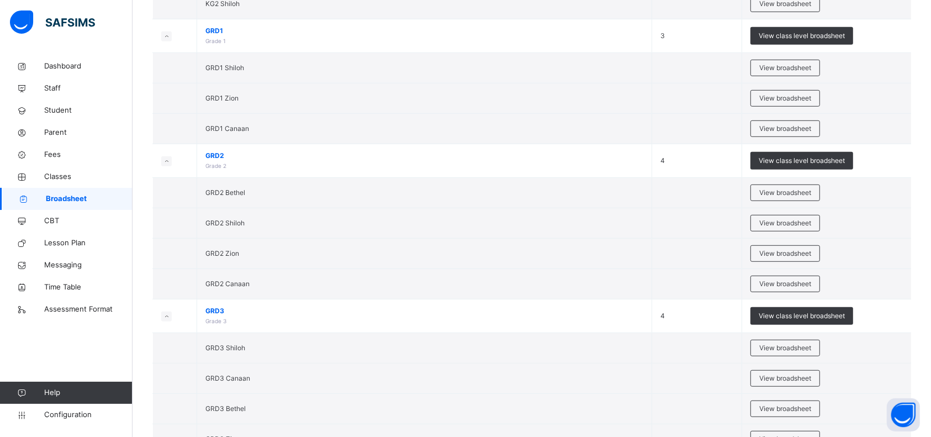
scroll to position [682, 0]
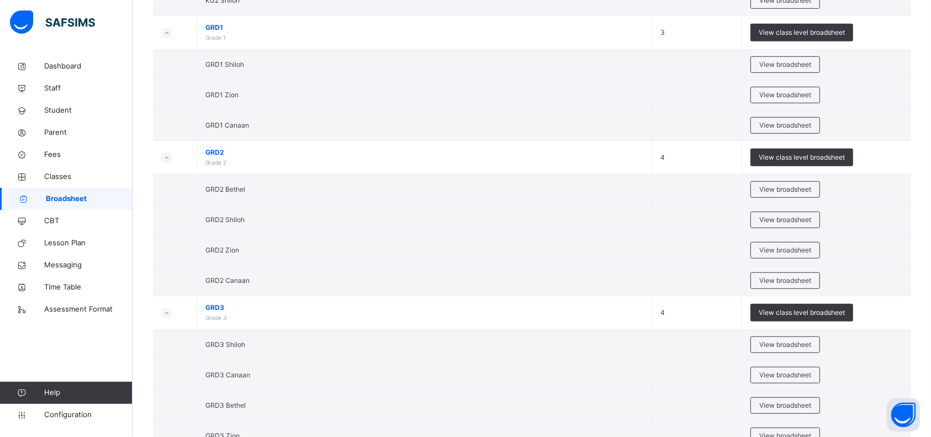
click at [815, 156] on span "View class level broadsheet" at bounding box center [801, 157] width 86 height 10
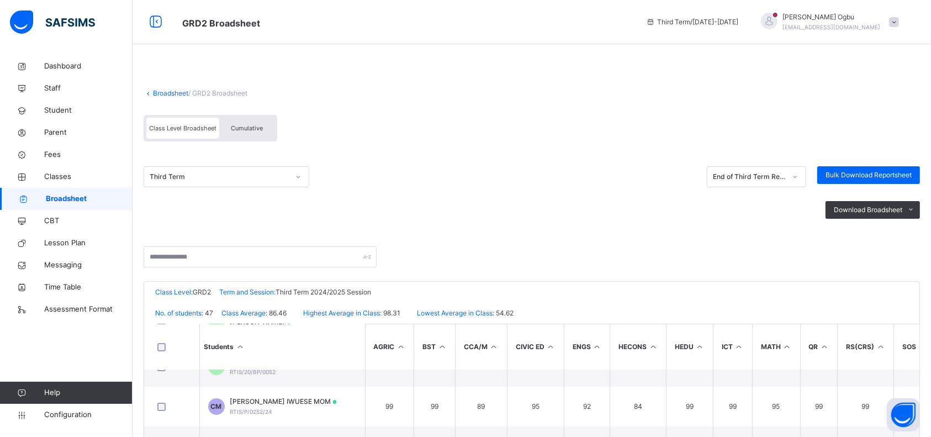
scroll to position [263, 0]
click at [161, 95] on link "Broadsheet" at bounding box center [170, 93] width 35 height 8
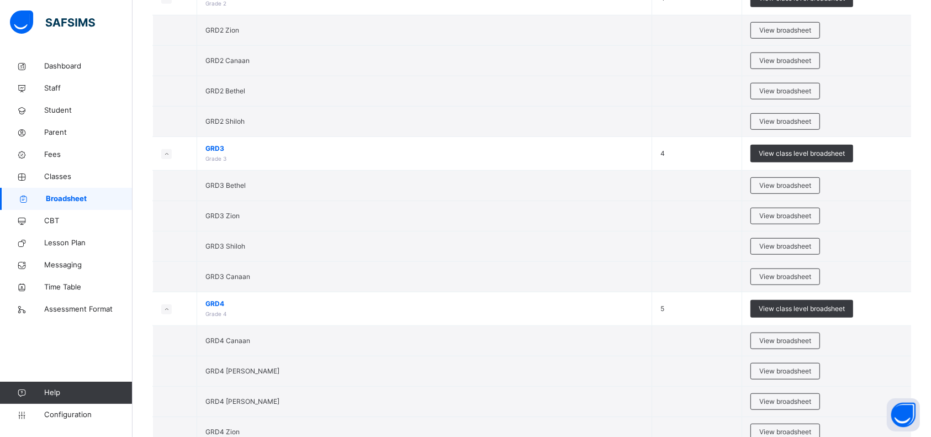
scroll to position [857, 0]
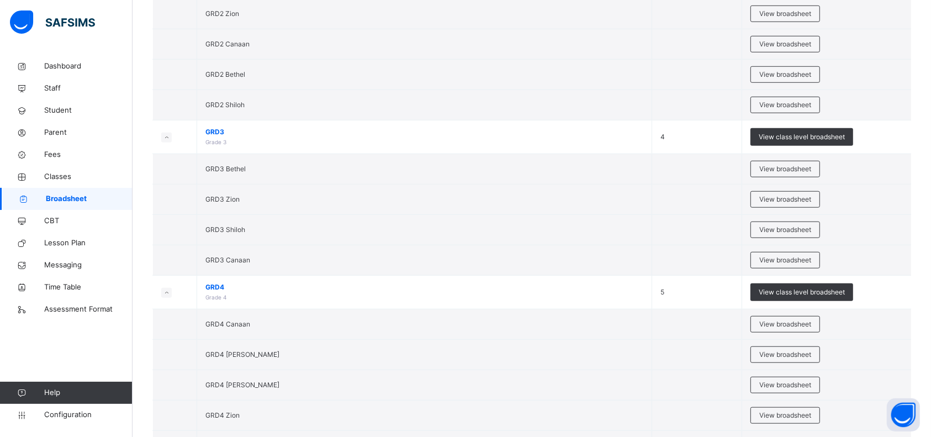
click at [803, 287] on span "View class level broadsheet" at bounding box center [801, 292] width 86 height 10
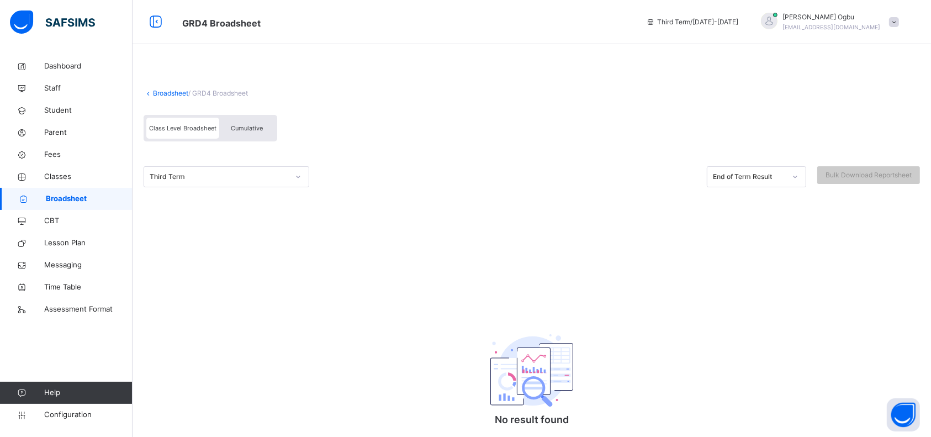
click at [173, 93] on link "Broadsheet" at bounding box center [170, 93] width 35 height 8
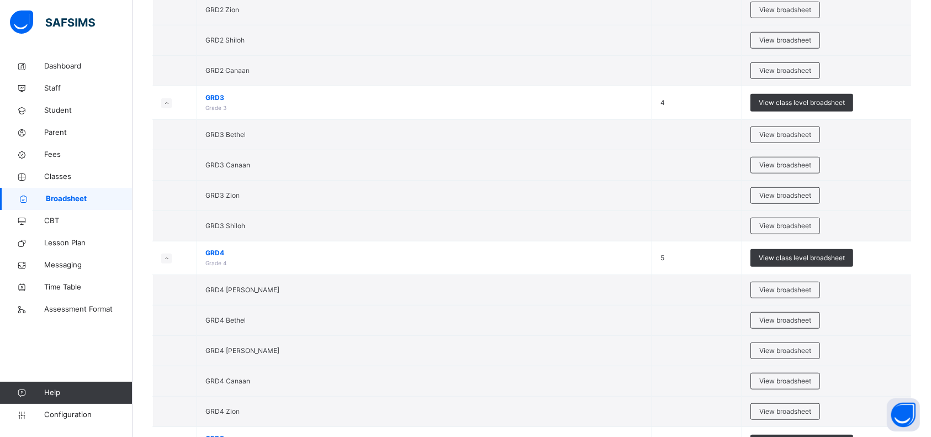
scroll to position [919, 0]
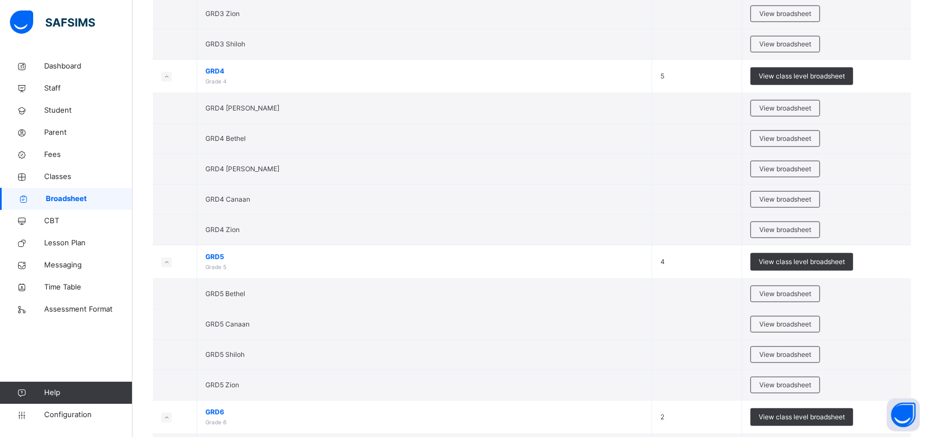
click at [812, 260] on span "View class level broadsheet" at bounding box center [801, 262] width 86 height 10
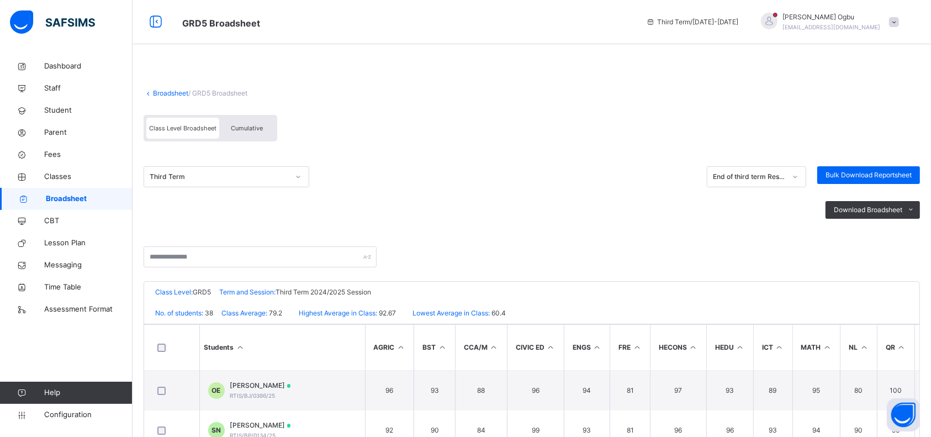
click at [169, 92] on link "Broadsheet" at bounding box center [170, 93] width 35 height 8
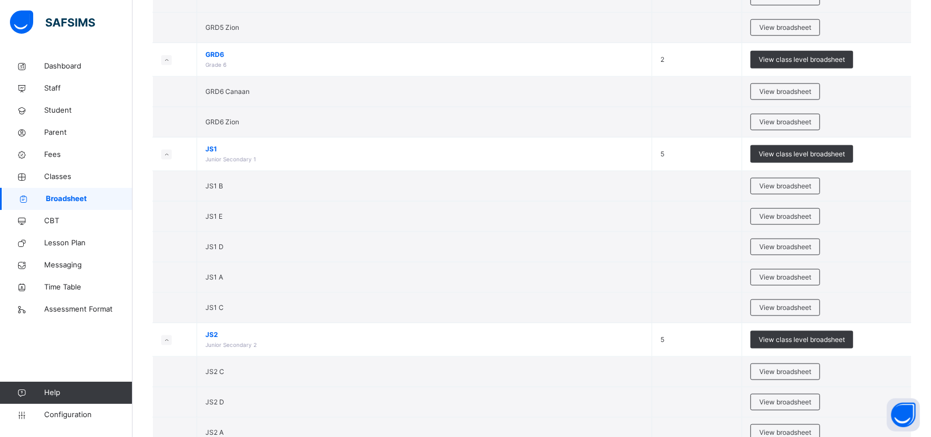
scroll to position [1434, 0]
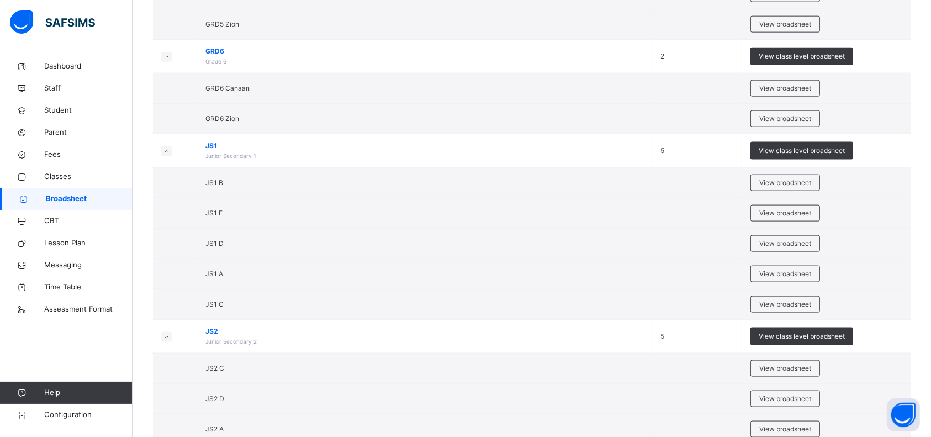
click at [812, 148] on span "View class level broadsheet" at bounding box center [801, 151] width 86 height 10
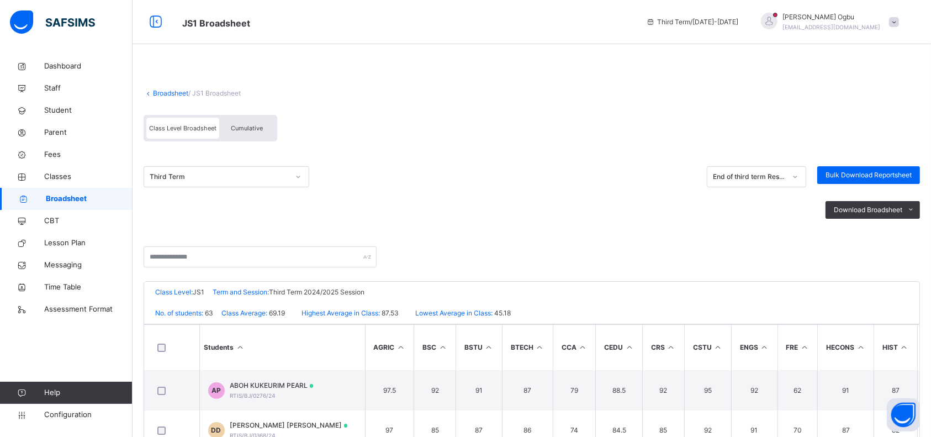
click at [177, 93] on link "Broadsheet" at bounding box center [170, 93] width 35 height 8
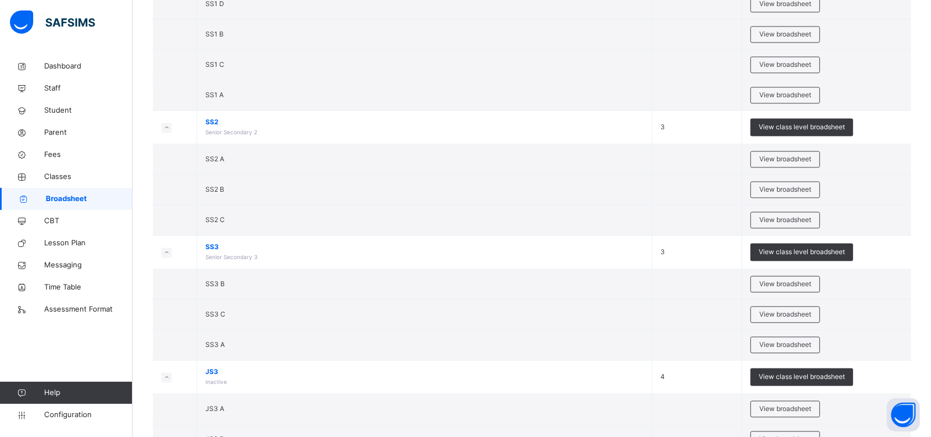
scroll to position [2136, 0]
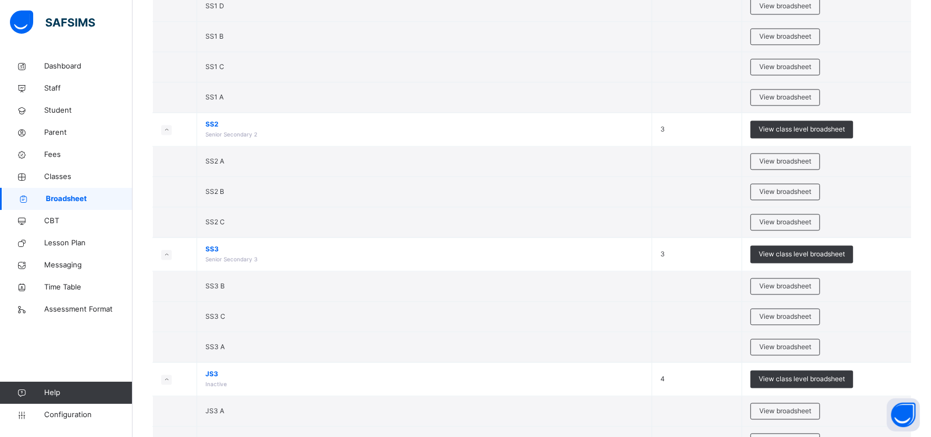
click at [808, 125] on span "View class level broadsheet" at bounding box center [801, 129] width 86 height 10
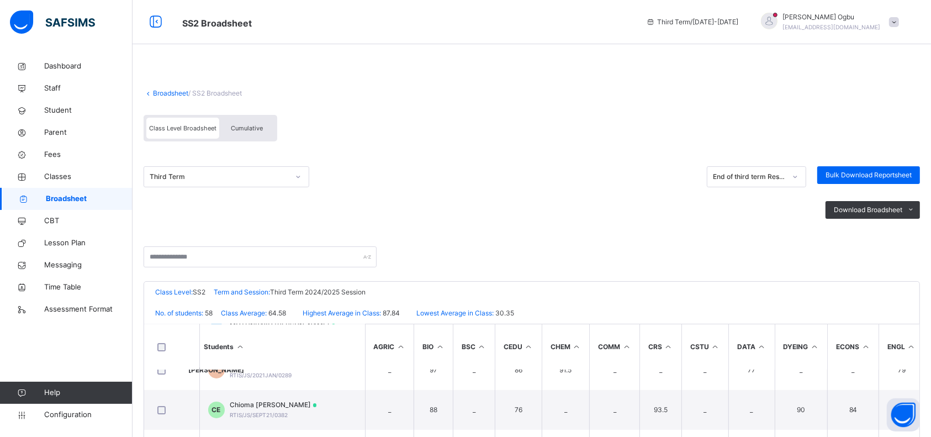
scroll to position [102, 0]
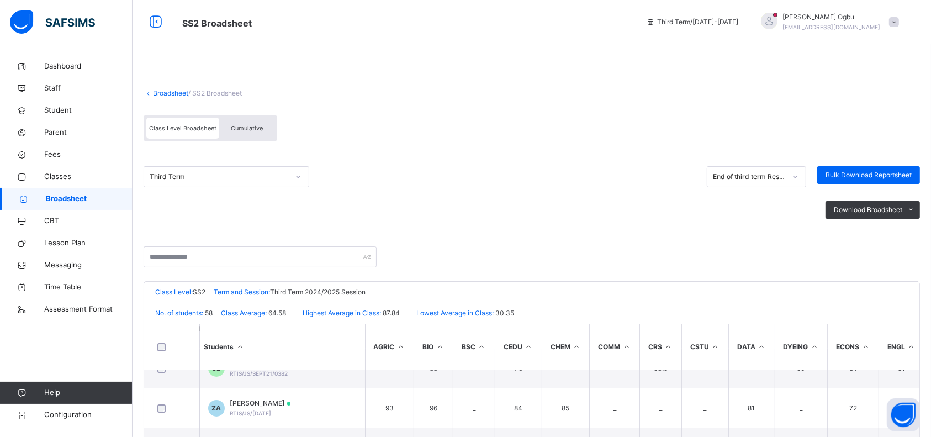
click at [164, 93] on link "Broadsheet" at bounding box center [170, 93] width 35 height 8
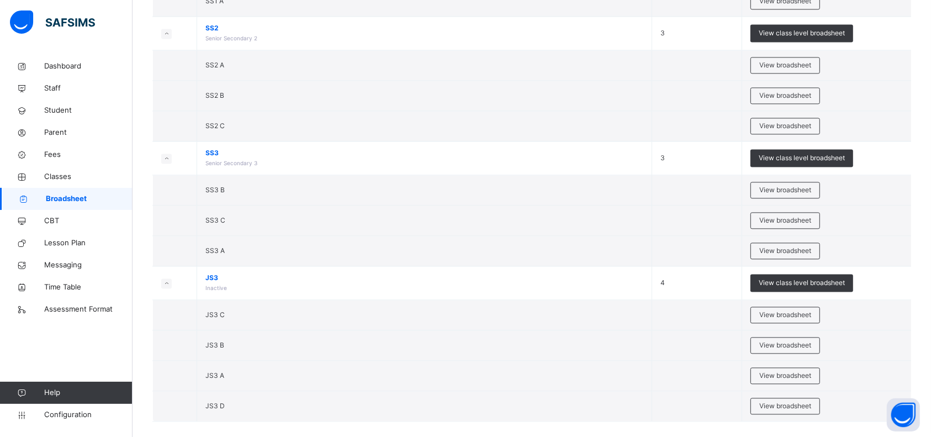
scroll to position [2239, 0]
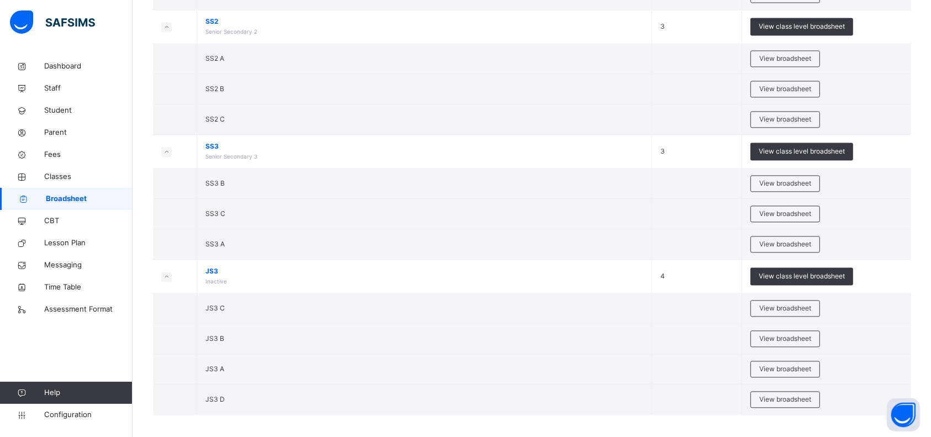
click at [813, 146] on span "View class level broadsheet" at bounding box center [801, 151] width 86 height 10
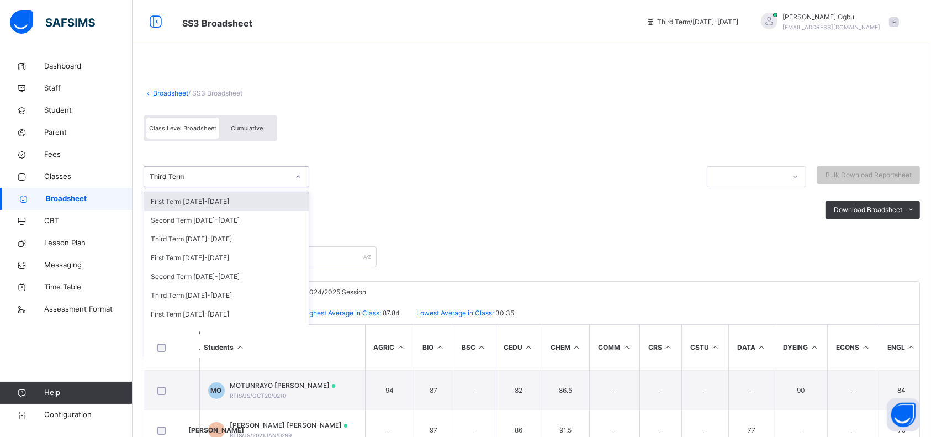
click at [229, 226] on div "Second Term 2025-2026" at bounding box center [226, 220] width 164 height 19
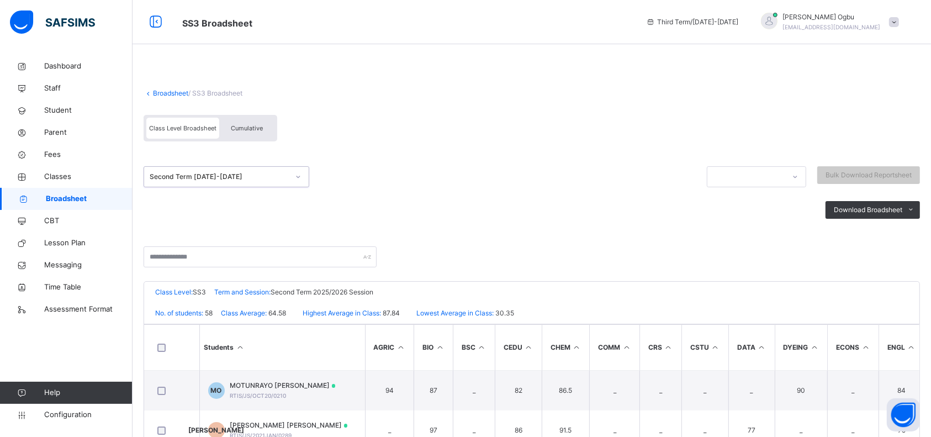
click at [162, 26] on icon at bounding box center [155, 22] width 19 height 20
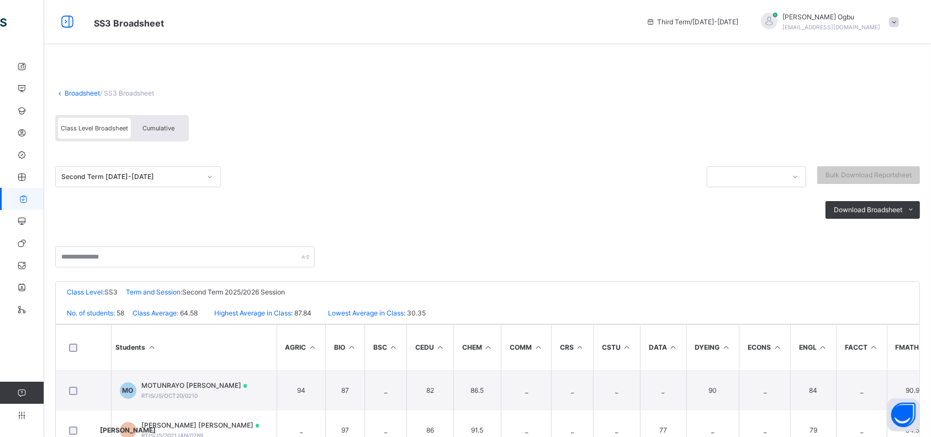
click at [62, 30] on icon at bounding box center [67, 22] width 19 height 20
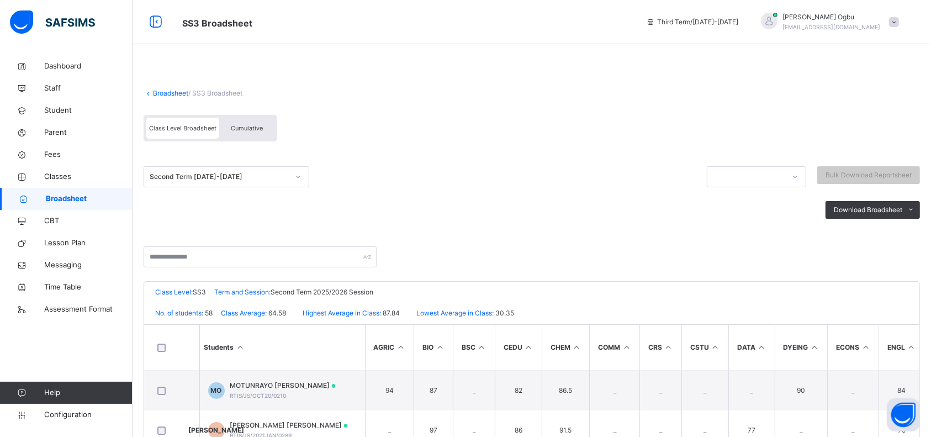
click at [159, 93] on link "Broadsheet" at bounding box center [170, 93] width 35 height 8
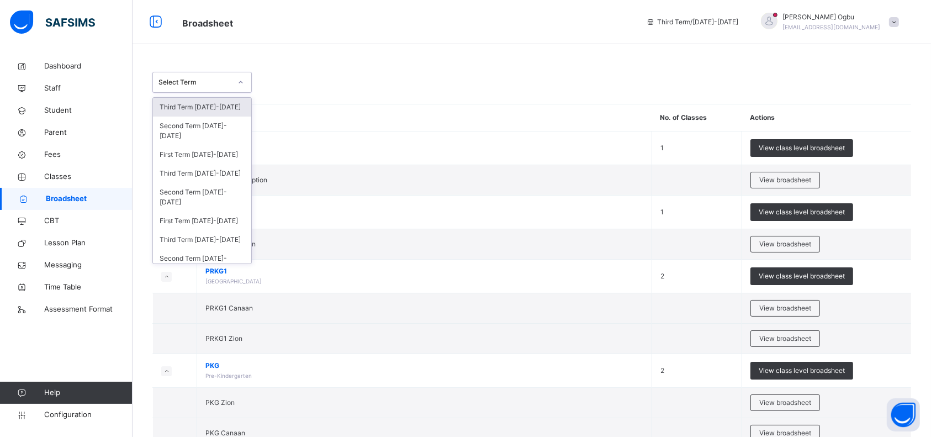
click at [211, 134] on div "Second Term 2025-2026" at bounding box center [202, 130] width 98 height 29
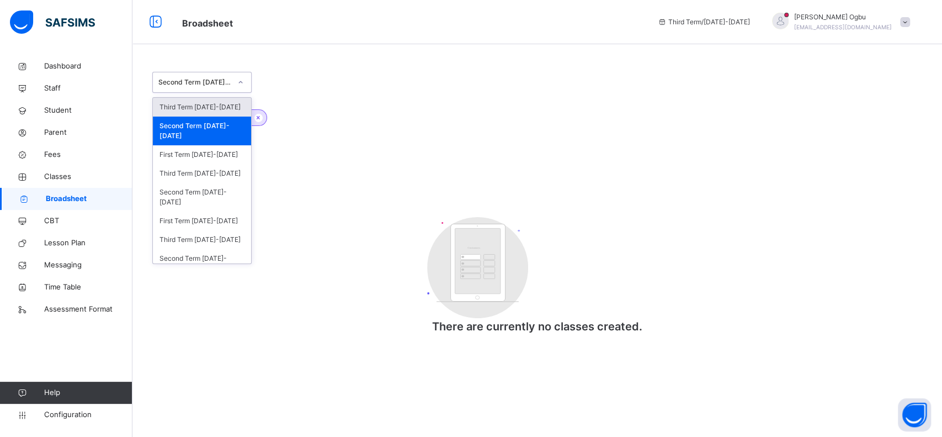
click at [209, 197] on div "Second Term 2024-2025" at bounding box center [202, 197] width 98 height 29
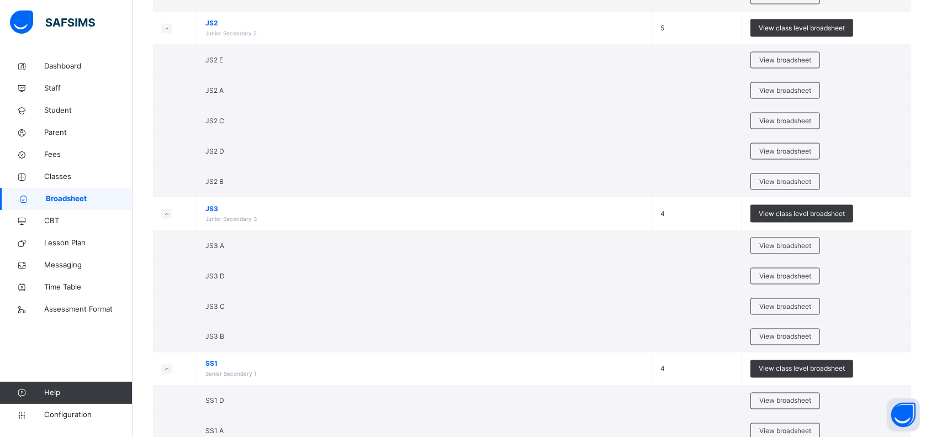
scroll to position [1783, 0]
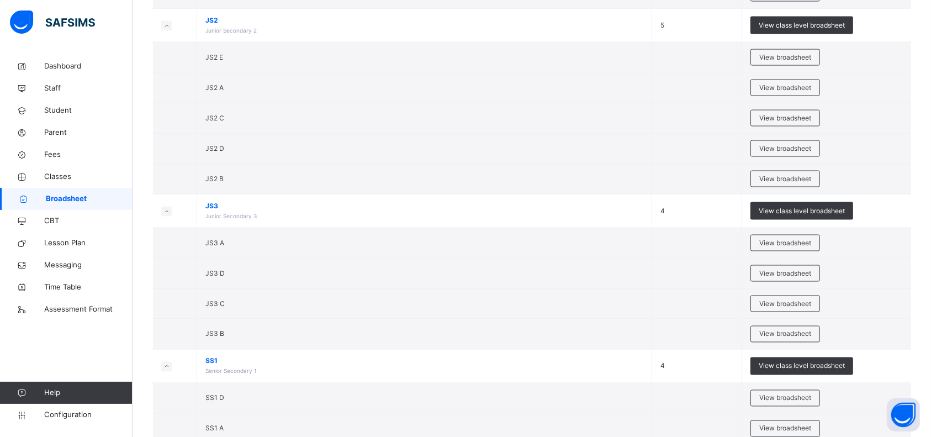
click at [808, 212] on div "View class level broadsheet" at bounding box center [801, 211] width 103 height 18
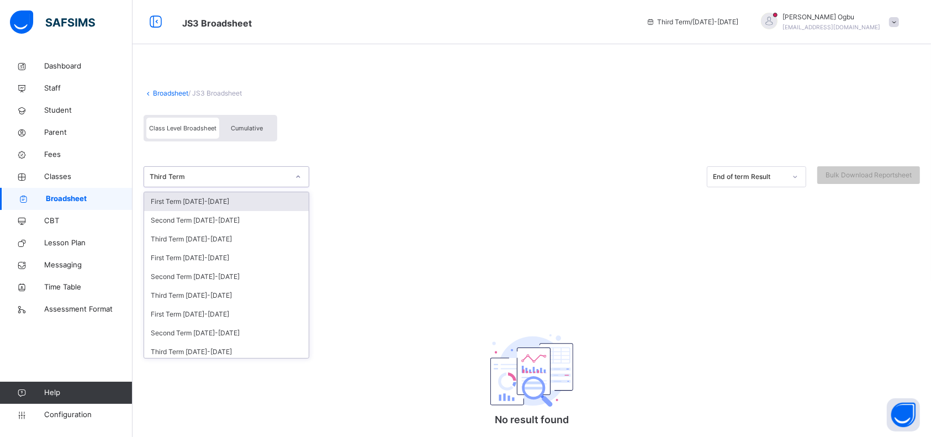
click at [211, 283] on div "Second Term 2024-2025" at bounding box center [226, 276] width 164 height 19
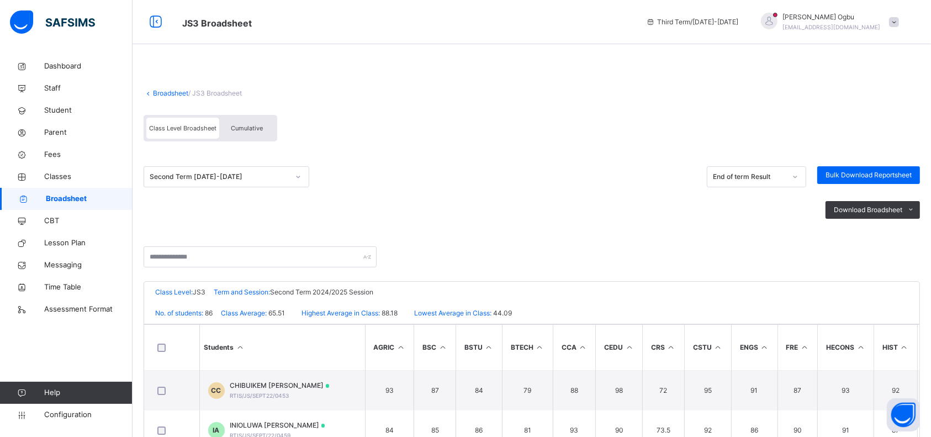
click at [574, 430] on td "93" at bounding box center [574, 430] width 43 height 40
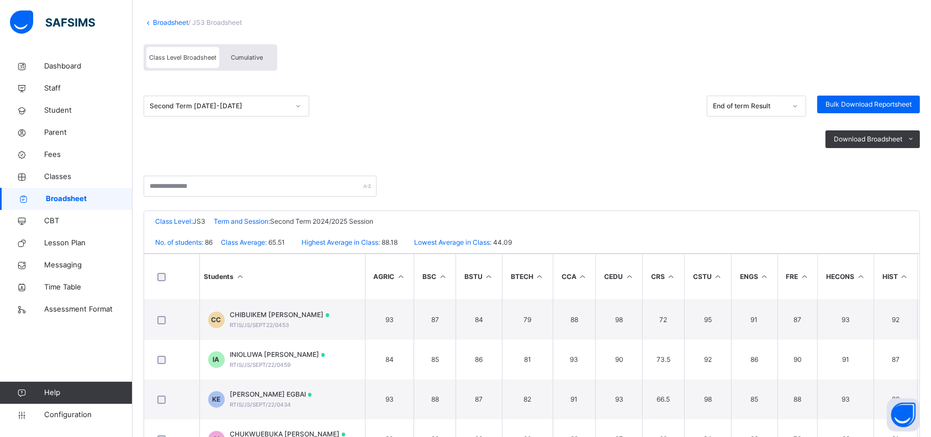
scroll to position [66, 0]
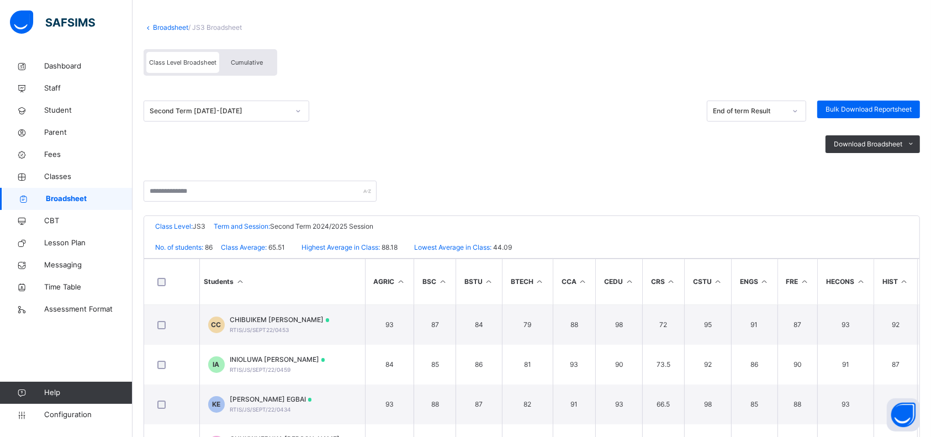
click at [54, 155] on span "Fees" at bounding box center [88, 154] width 88 height 11
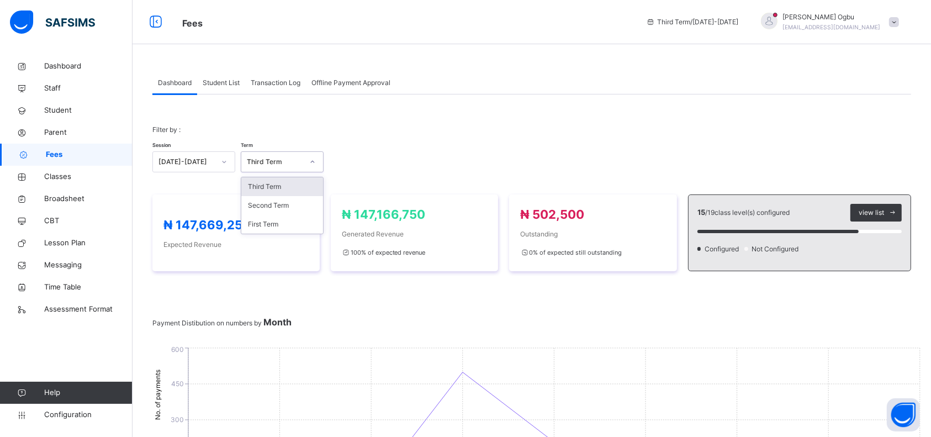
click at [313, 163] on icon at bounding box center [312, 161] width 7 height 11
click at [264, 210] on div "Second Term" at bounding box center [282, 205] width 82 height 19
click at [220, 81] on span "Student List" at bounding box center [221, 83] width 37 height 10
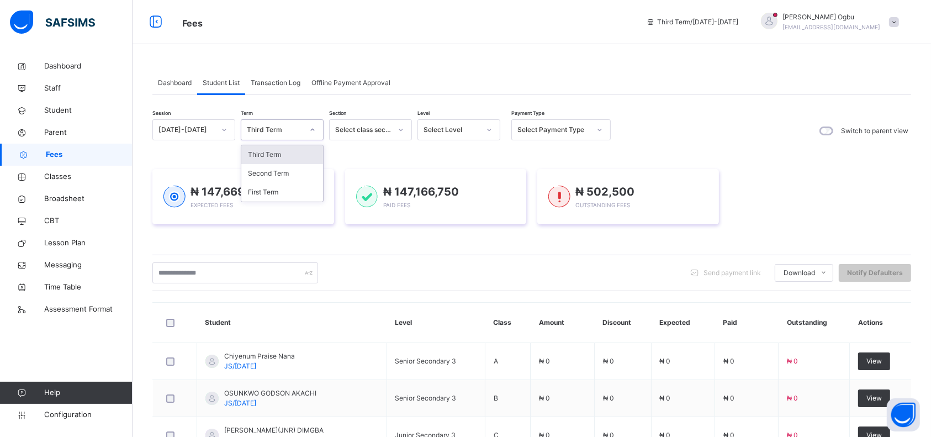
click at [266, 130] on div "Third Term" at bounding box center [275, 130] width 56 height 10
click at [252, 174] on div "Second Term" at bounding box center [282, 173] width 82 height 19
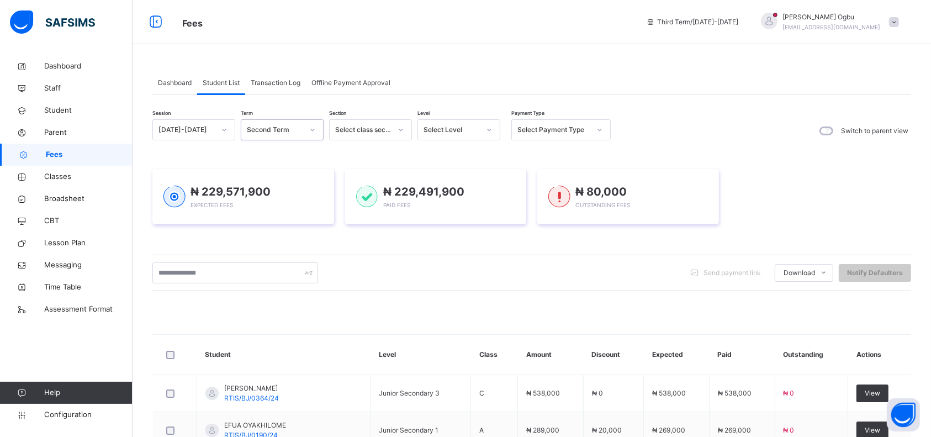
click at [457, 128] on div "Select Level" at bounding box center [451, 130] width 56 height 10
click at [430, 250] on div "JS3" at bounding box center [459, 253] width 82 height 19
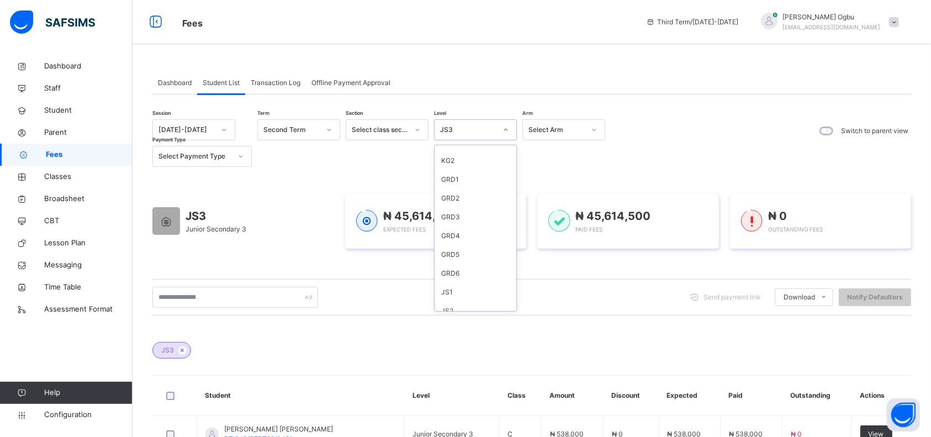
scroll to position [209, 0]
click at [454, 263] on div "SS3" at bounding box center [475, 264] width 82 height 19
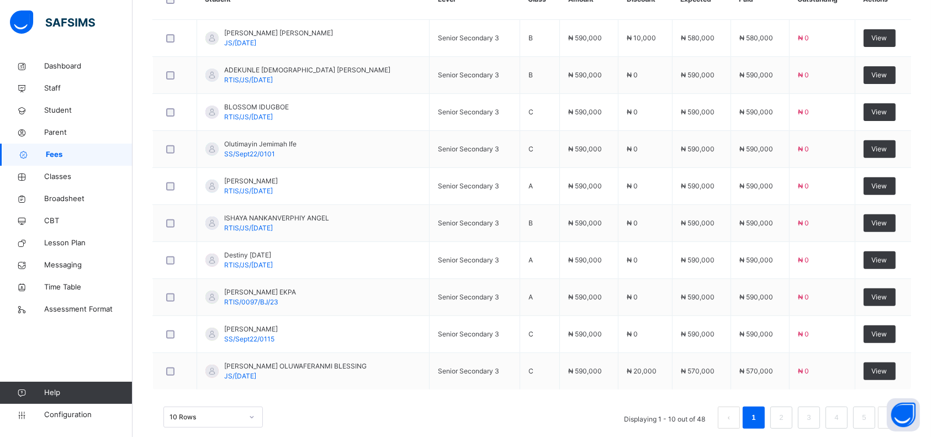
scroll to position [414, 0]
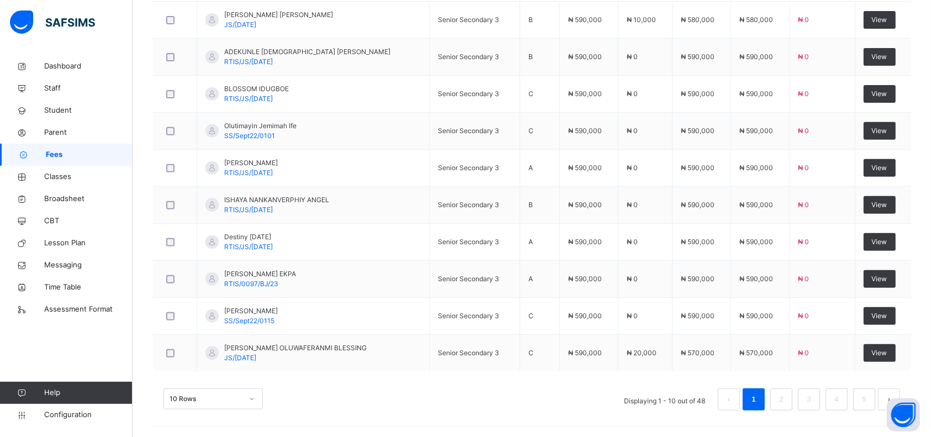
click at [495, 261] on td "Senior Secondary 3" at bounding box center [474, 279] width 90 height 37
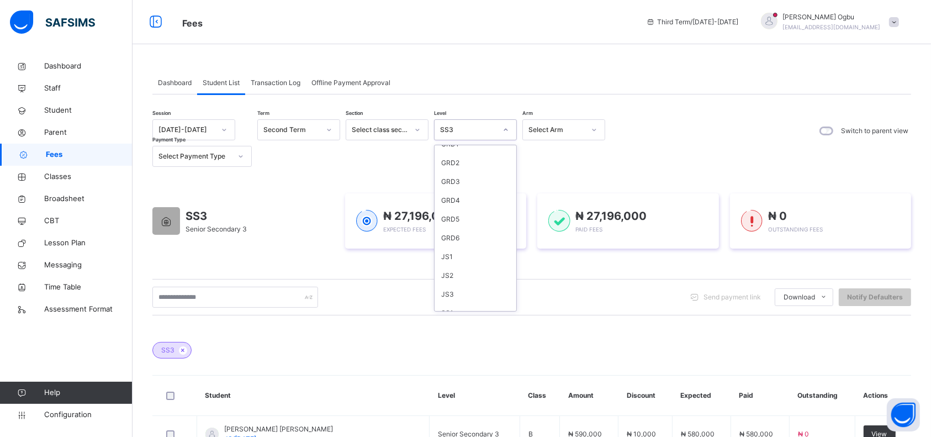
scroll to position [134, 0]
click at [458, 245] on div "JS1" at bounding box center [475, 245] width 82 height 19
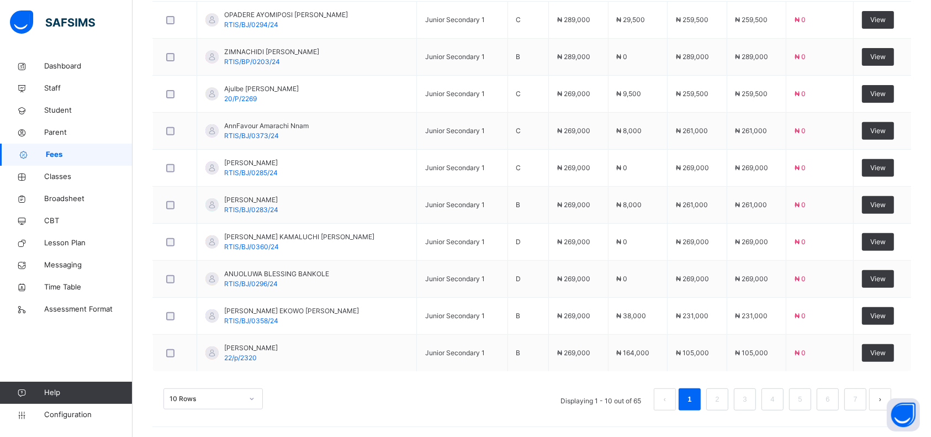
scroll to position [447, 0]
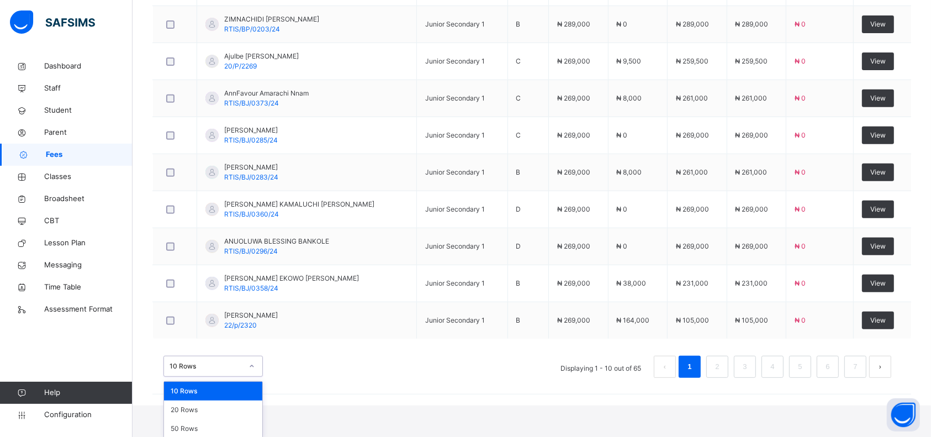
click at [198, 432] on div "50 Rows" at bounding box center [213, 428] width 98 height 19
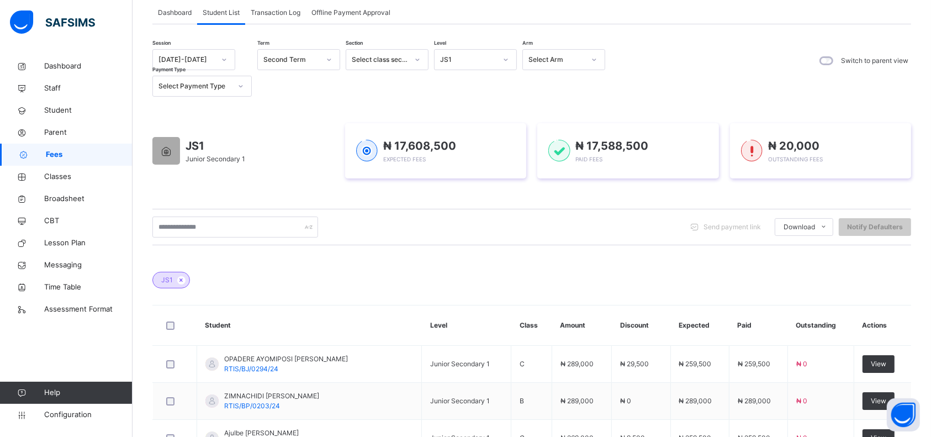
scroll to position [0, 0]
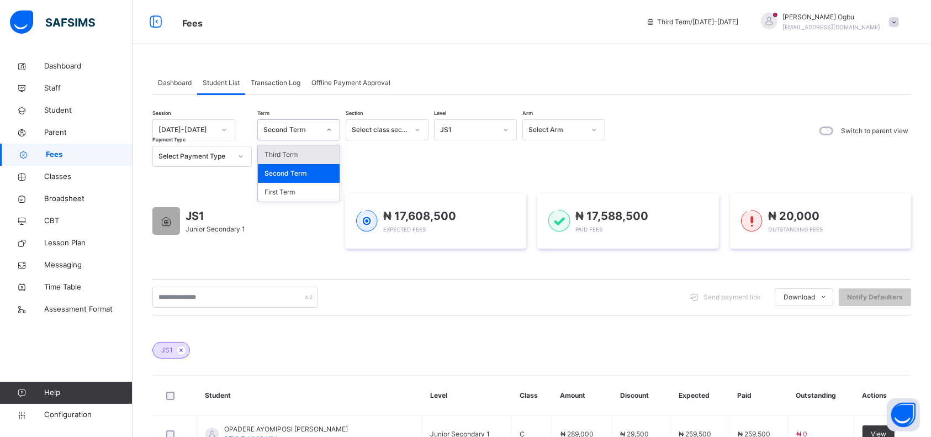
click at [297, 151] on div "Third Term" at bounding box center [299, 154] width 82 height 19
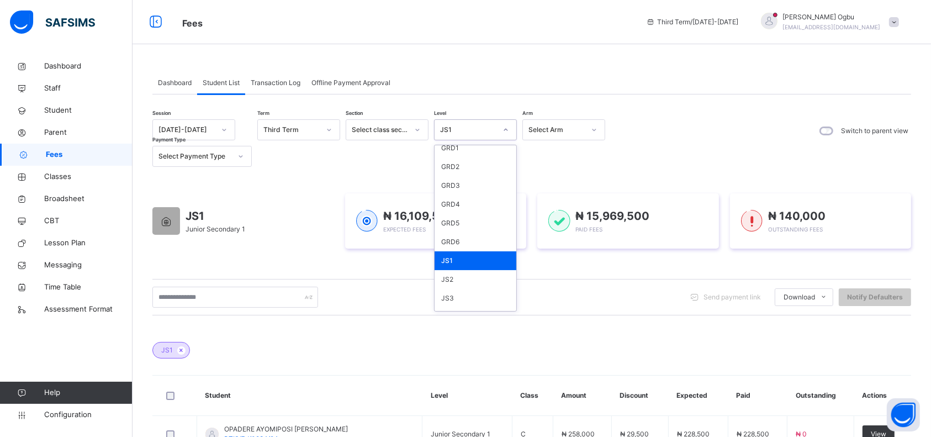
scroll to position [209, 0]
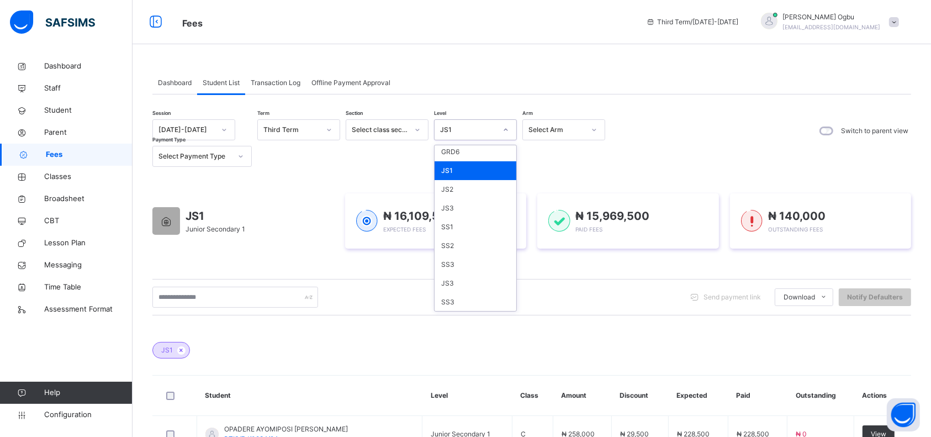
click at [458, 185] on div "JS2" at bounding box center [475, 189] width 82 height 19
click at [453, 224] on div "SS1" at bounding box center [475, 226] width 82 height 19
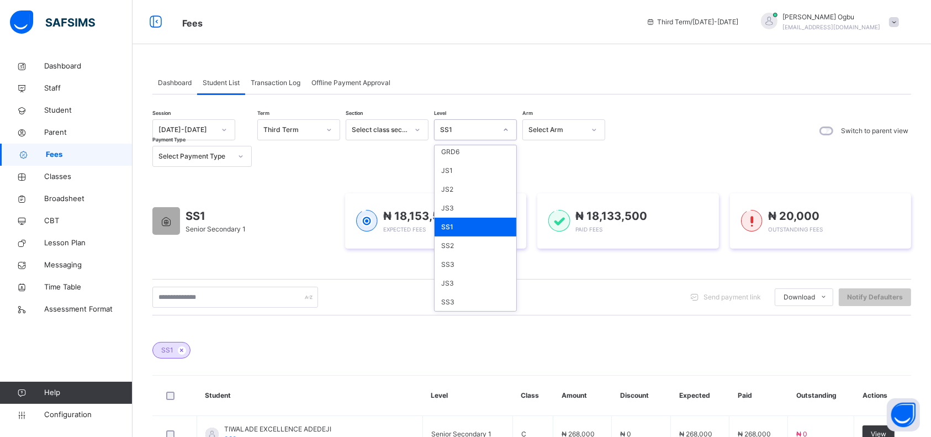
click at [455, 246] on div "SS2" at bounding box center [475, 245] width 82 height 19
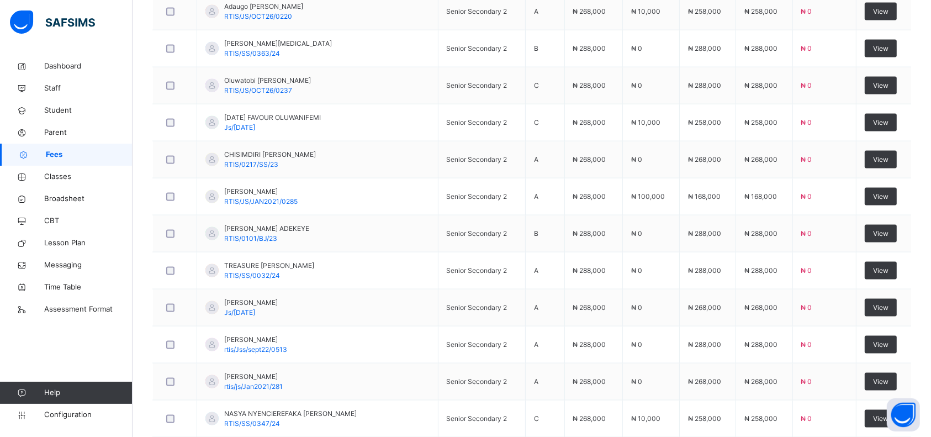
scroll to position [1891, 0]
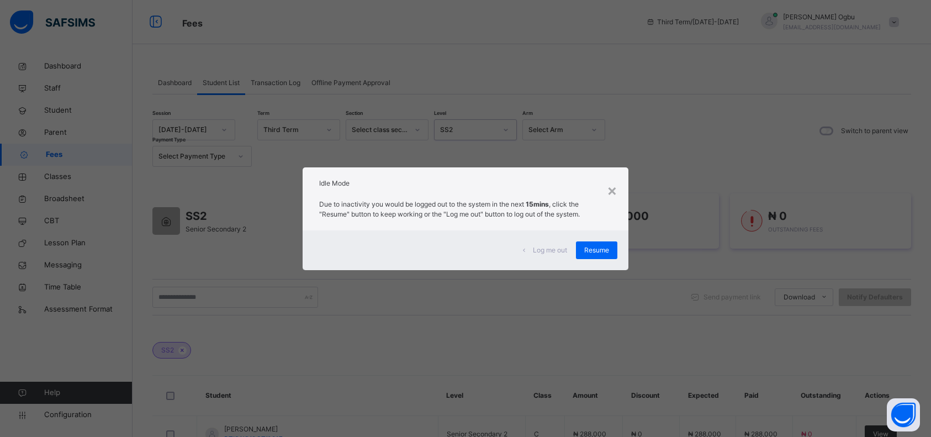
scroll to position [1891, 0]
